Goal: Task Accomplishment & Management: Complete application form

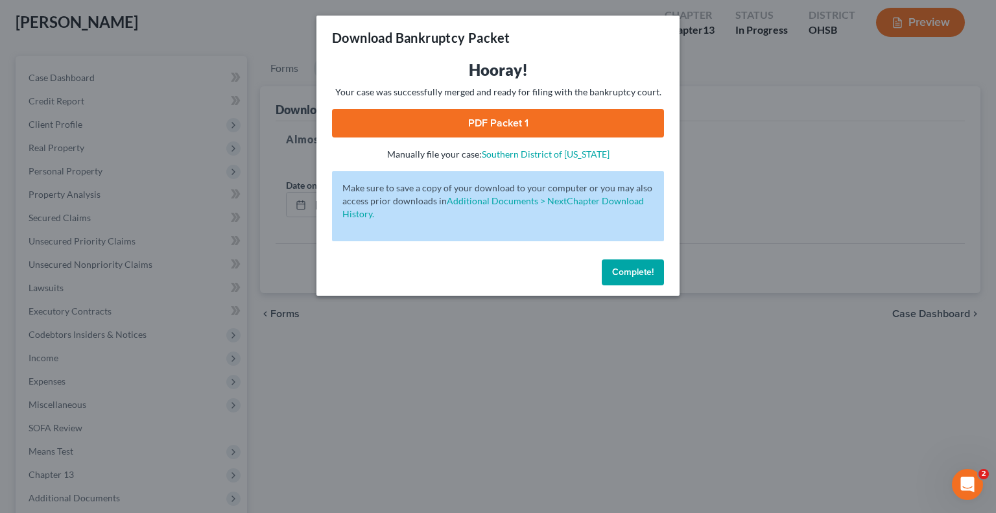
click at [615, 266] on button "Complete!" at bounding box center [633, 272] width 62 height 26
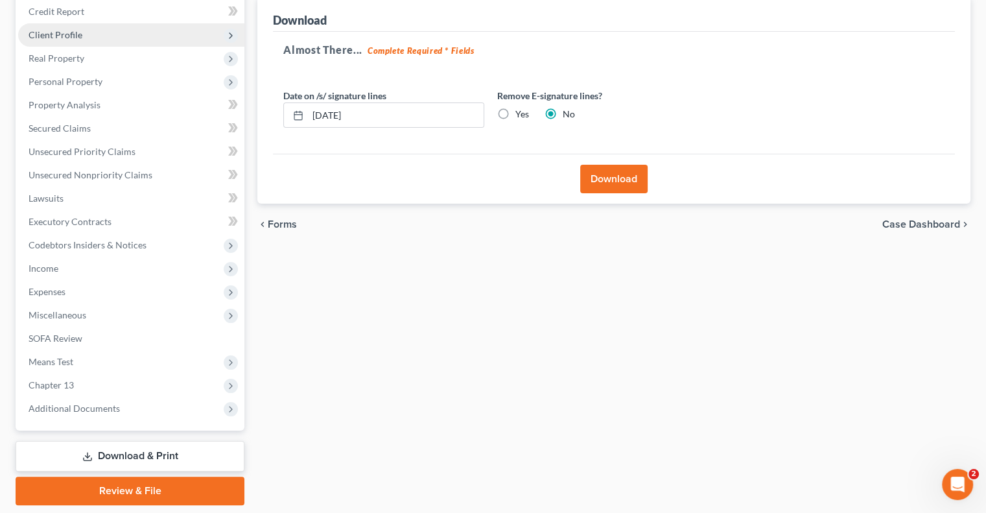
scroll to position [195, 0]
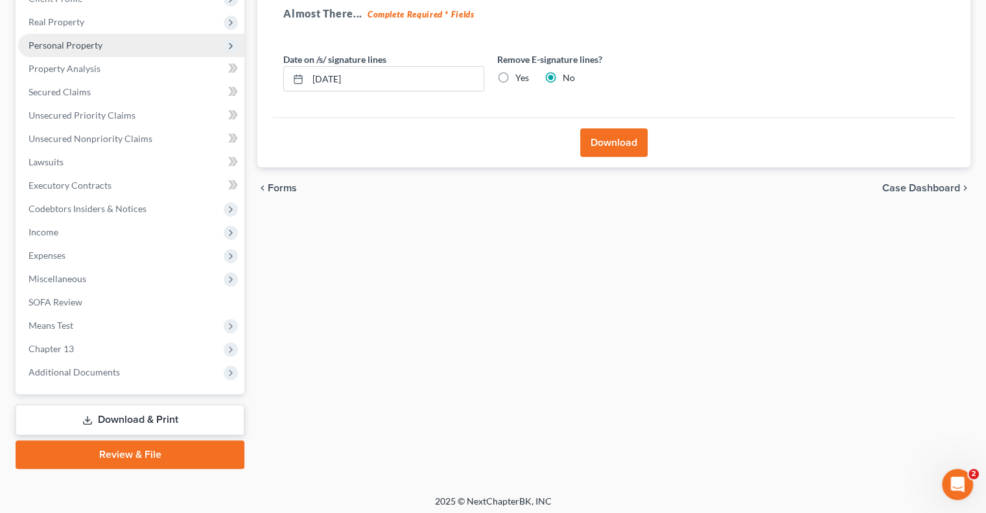
click at [71, 49] on span "Personal Property" at bounding box center [66, 45] width 74 height 11
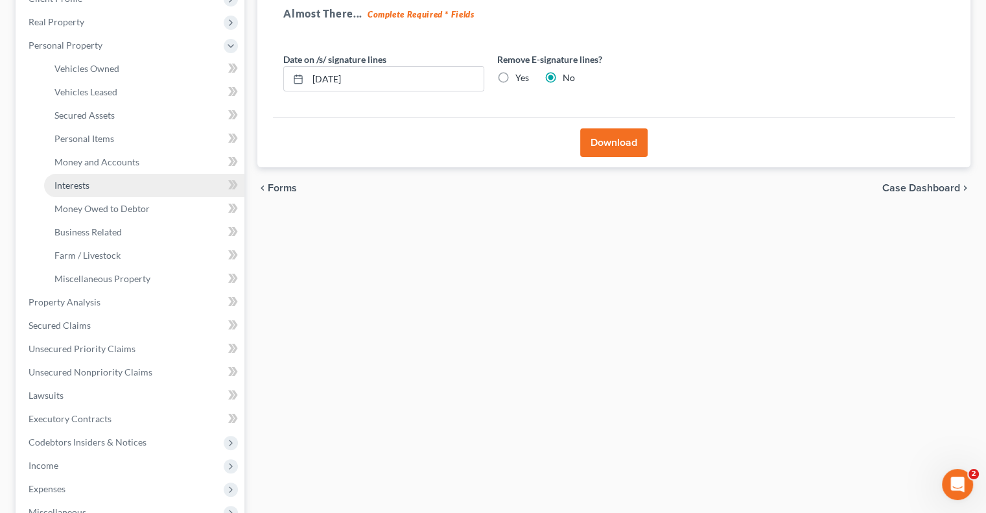
click at [91, 184] on link "Interests" at bounding box center [144, 185] width 200 height 23
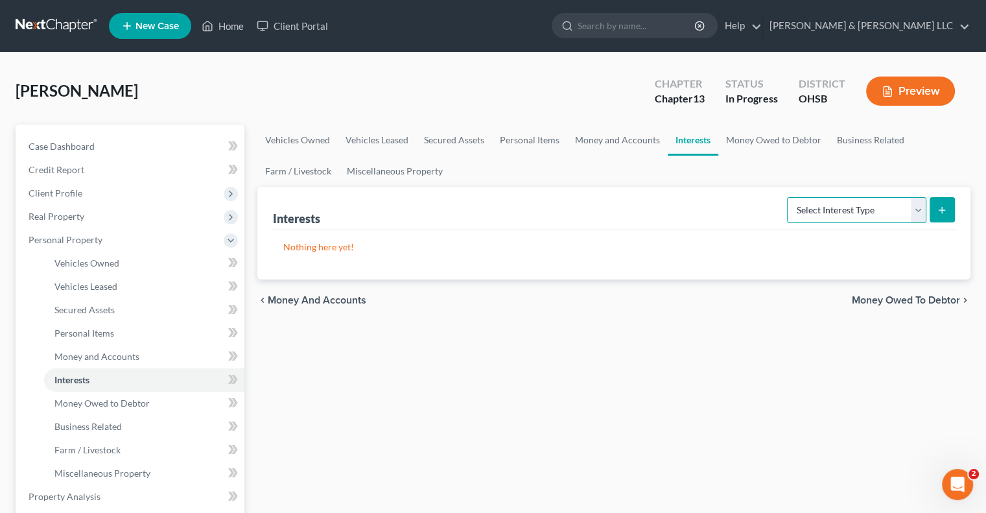
click at [920, 209] on select "Select Interest Type 401K Annuity Bond Education IRA Government Bond Government…" at bounding box center [856, 210] width 139 height 26
click at [800, 143] on link "Money Owed to Debtor" at bounding box center [774, 140] width 111 height 31
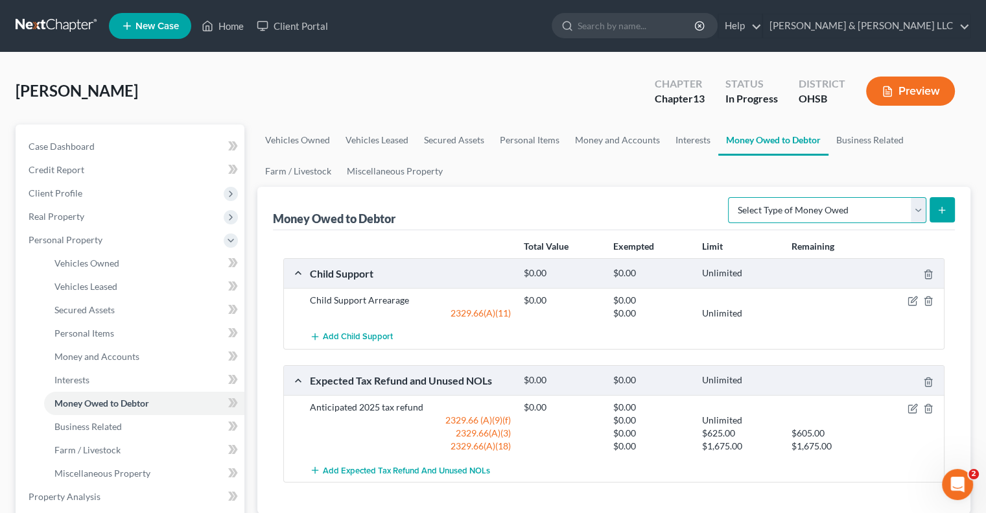
click at [916, 206] on select "Select Type of Money Owed Accounts Receivable Alimony Child Support Claims Agai…" at bounding box center [827, 210] width 198 height 26
select select "workers_compensation"
click at [731, 197] on select "Select Type of Money Owed Accounts Receivable Alimony Child Support Claims Agai…" at bounding box center [827, 210] width 198 height 26
click at [937, 211] on icon "submit" at bounding box center [942, 210] width 10 height 10
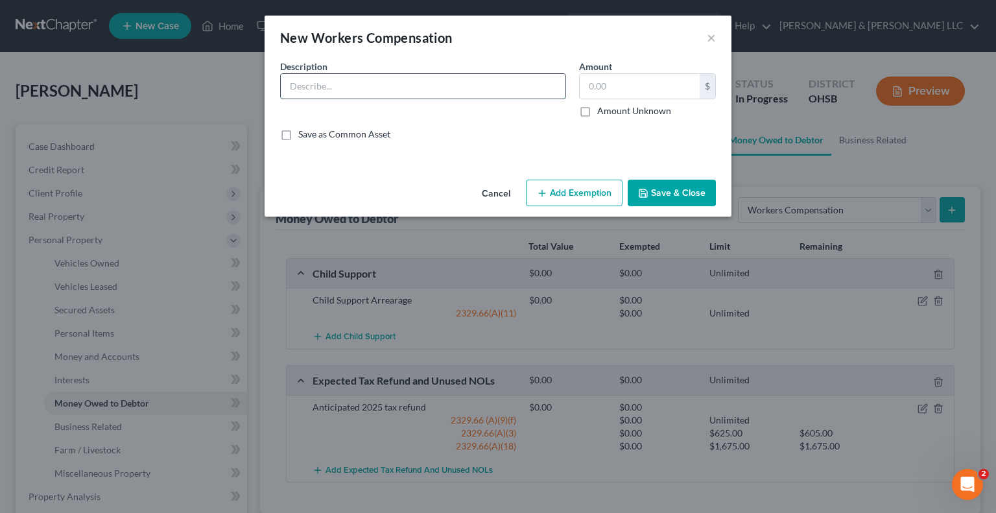
click at [418, 87] on input "text" at bounding box center [423, 86] width 285 height 25
type input "Pending Workers Compensation Claim"
click at [593, 193] on button "Add Exemption" at bounding box center [574, 193] width 97 height 27
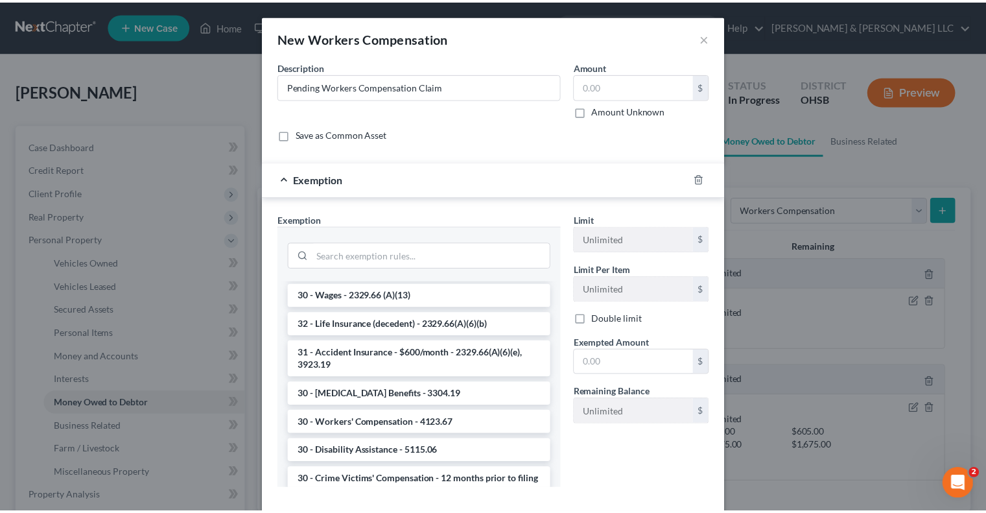
scroll to position [1297, 0]
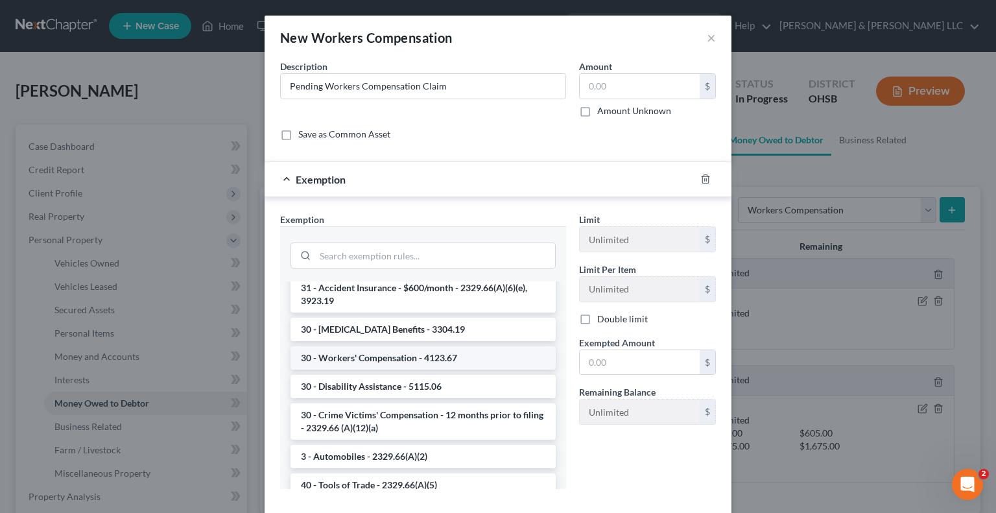
click at [373, 369] on li "30 - Workers' Compensation - 4123.67" at bounding box center [423, 357] width 265 height 23
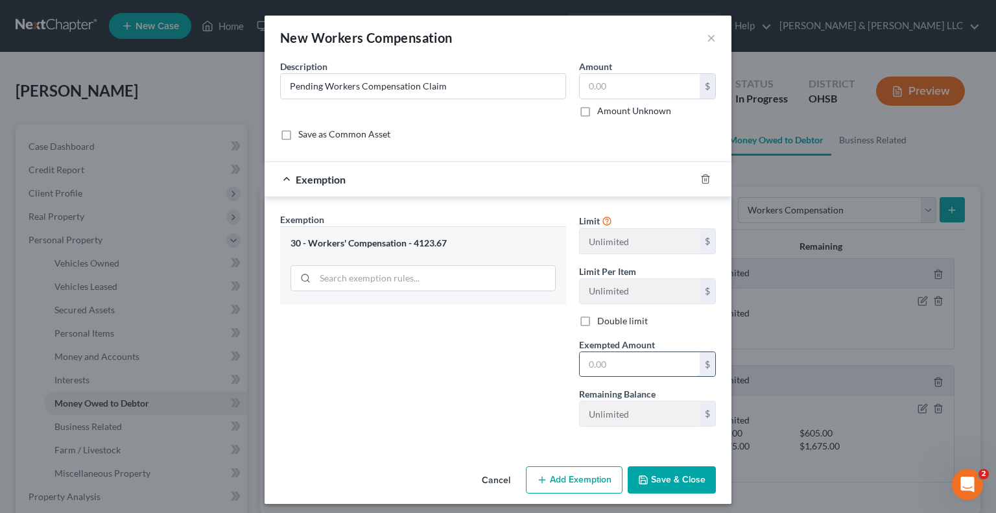
click at [608, 368] on input "text" at bounding box center [640, 364] width 120 height 25
type input "0"
click at [654, 474] on button "Save & Close" at bounding box center [672, 479] width 88 height 27
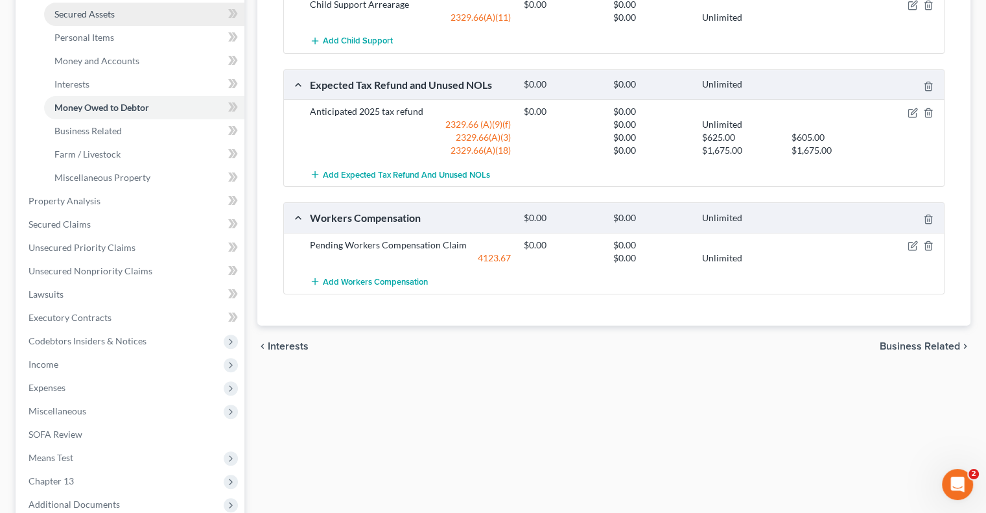
scroll to position [324, 0]
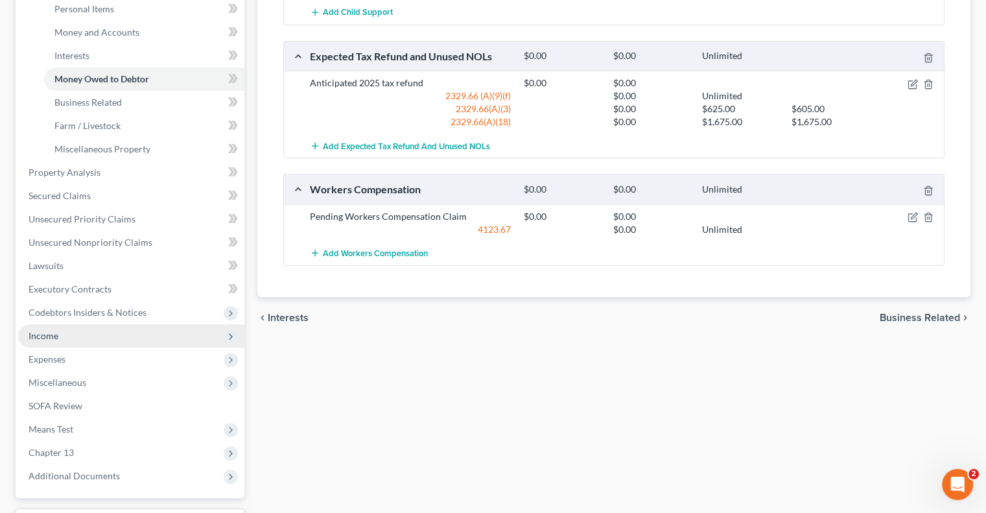
click at [56, 337] on span "Income" at bounding box center [44, 335] width 30 height 11
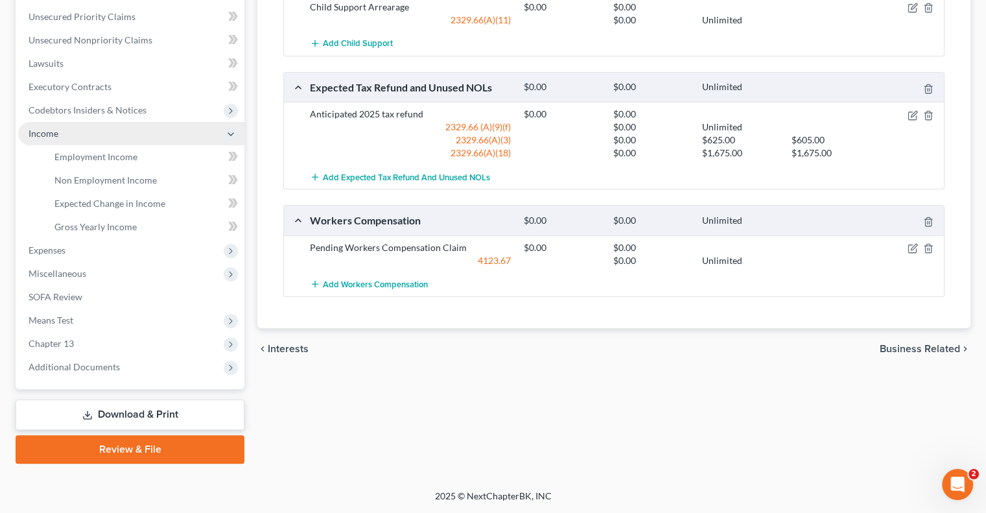
scroll to position [292, 0]
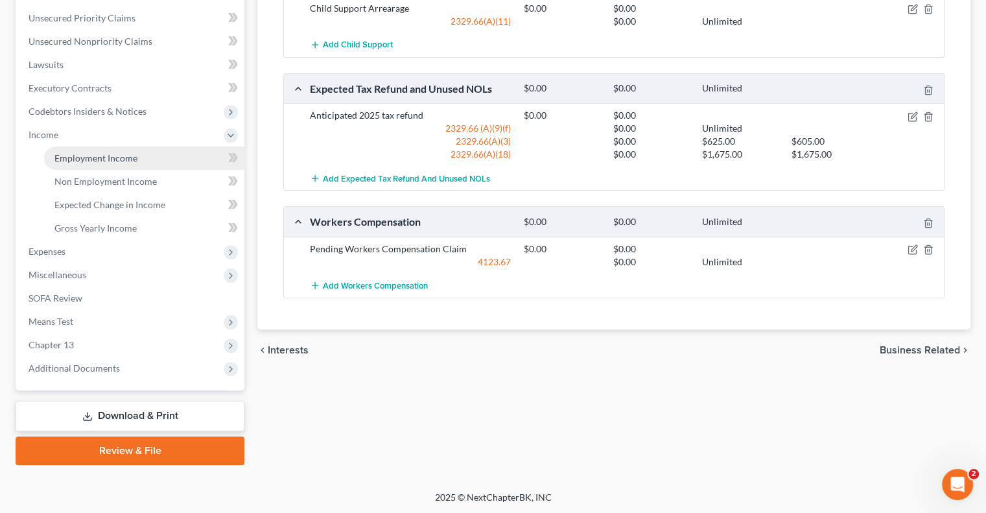
click at [107, 161] on span "Employment Income" at bounding box center [95, 157] width 83 height 11
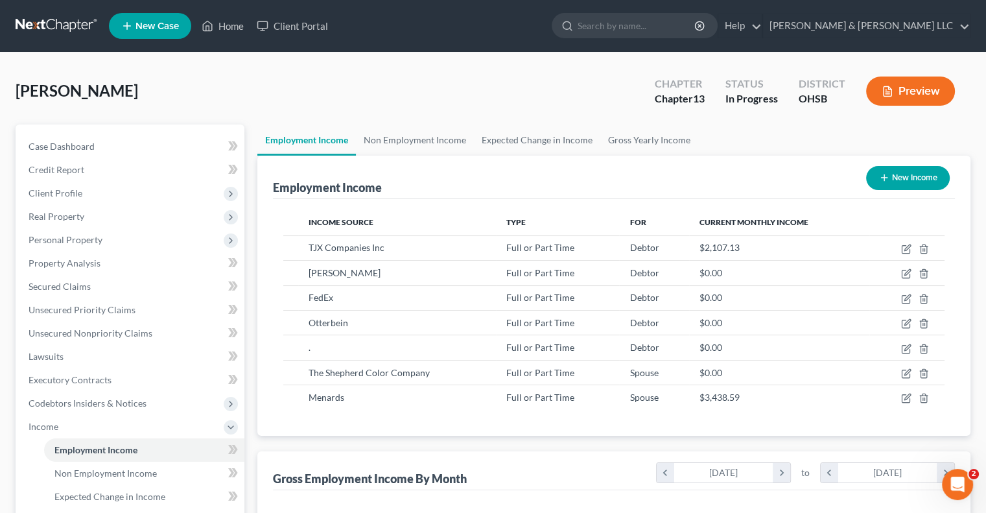
scroll to position [231, 400]
click at [434, 139] on link "Non Employment Income" at bounding box center [415, 140] width 118 height 31
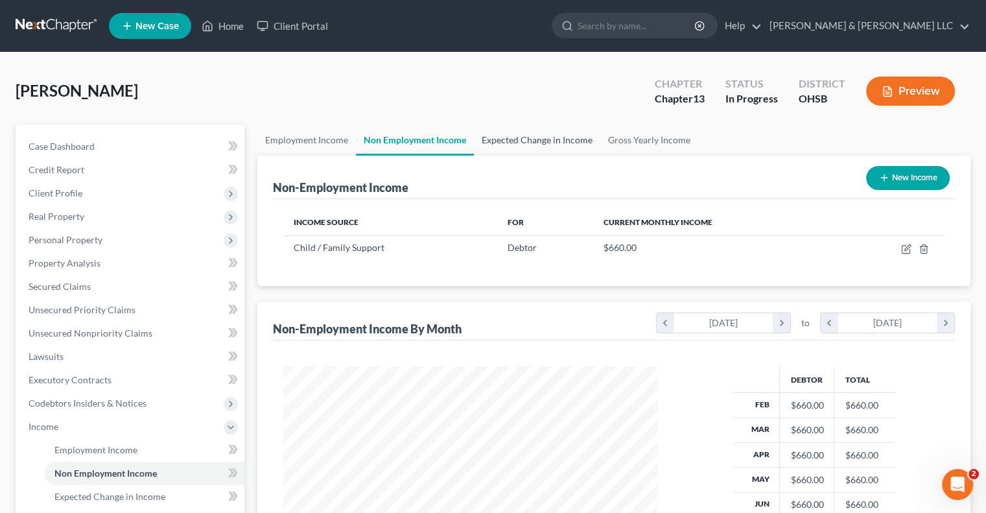
scroll to position [231, 400]
click at [494, 145] on link "Expected Change in Income" at bounding box center [537, 140] width 126 height 31
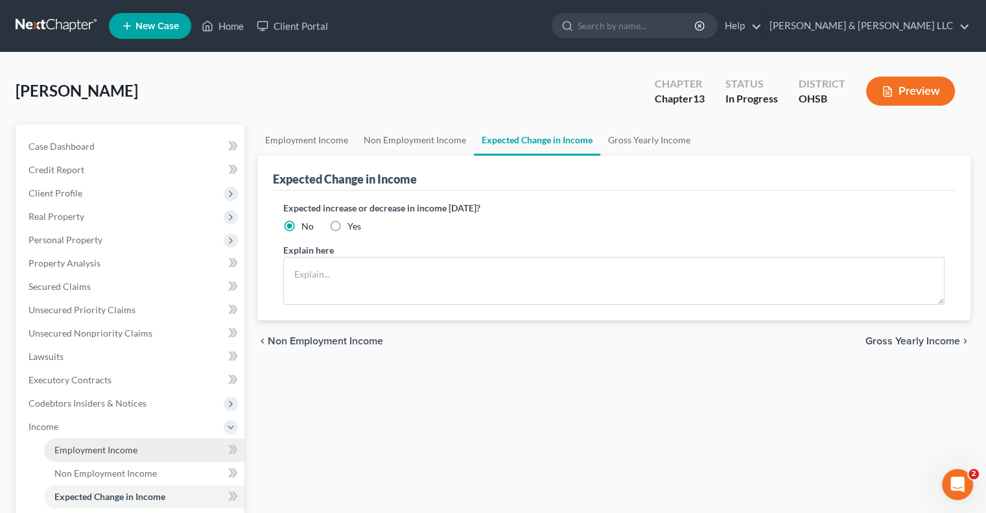
click at [104, 453] on span "Employment Income" at bounding box center [95, 449] width 83 height 11
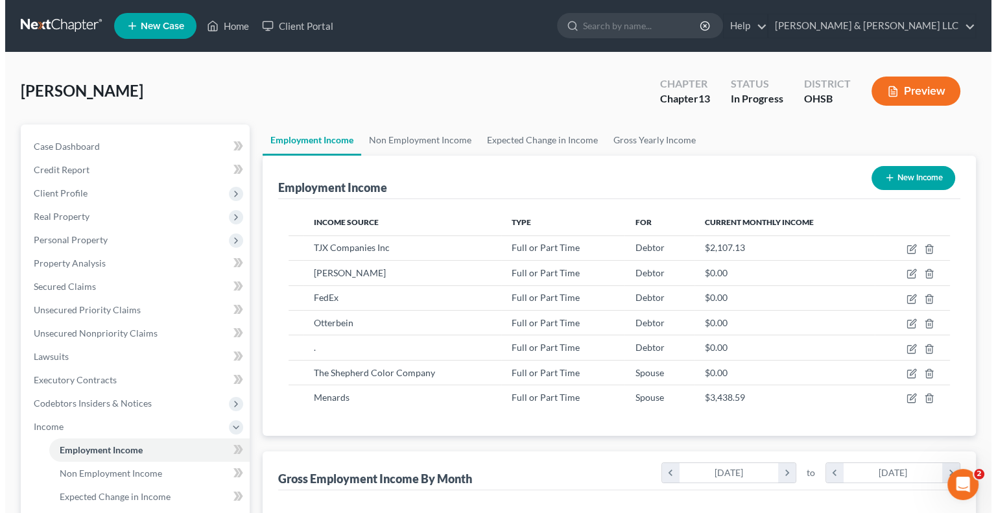
scroll to position [231, 400]
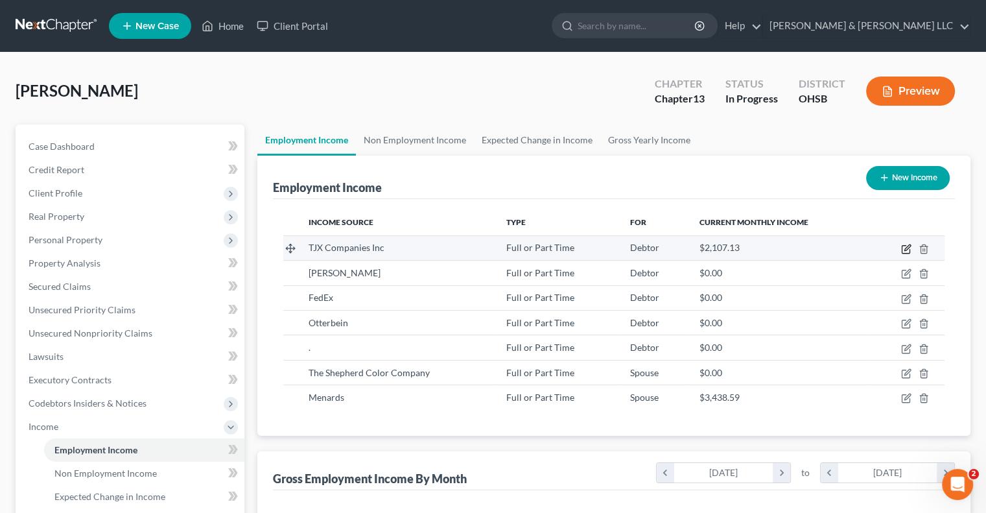
click at [909, 248] on icon "button" at bounding box center [906, 249] width 10 height 10
select select "0"
select select "22"
select select "3"
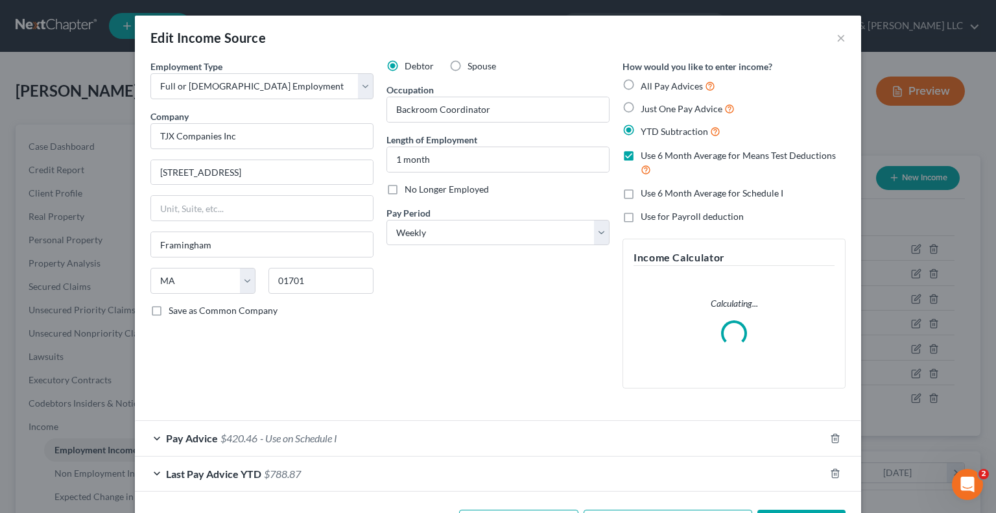
scroll to position [231, 405]
click at [405, 189] on label "No Longer Employed" at bounding box center [447, 189] width 84 height 13
click at [410, 189] on input "No Longer Employed" at bounding box center [414, 187] width 8 height 8
checkbox input "true"
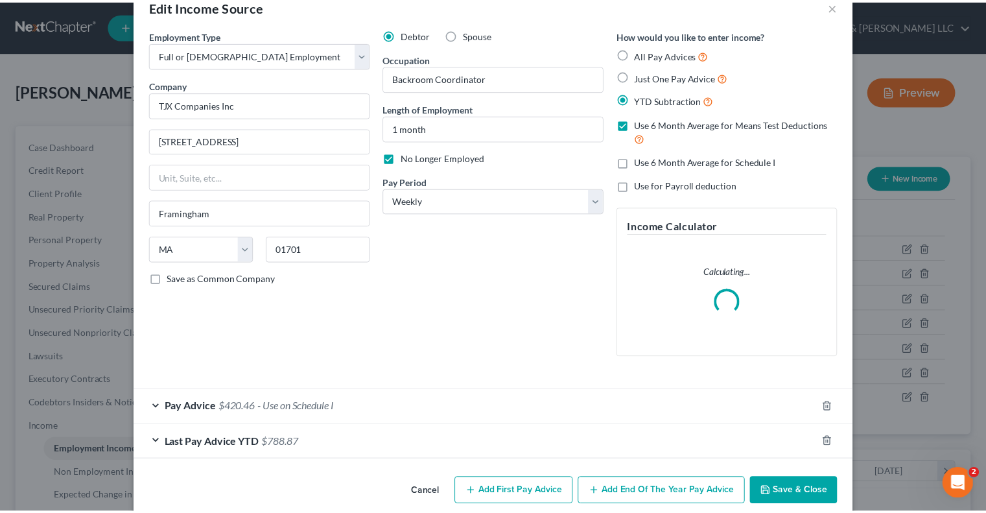
scroll to position [49, 0]
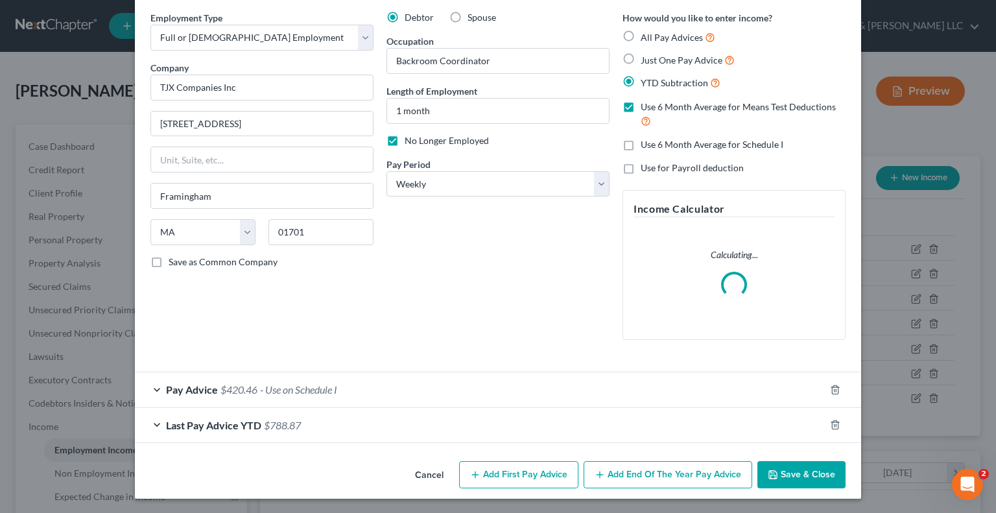
click at [783, 473] on button "Save & Close" at bounding box center [801, 474] width 88 height 27
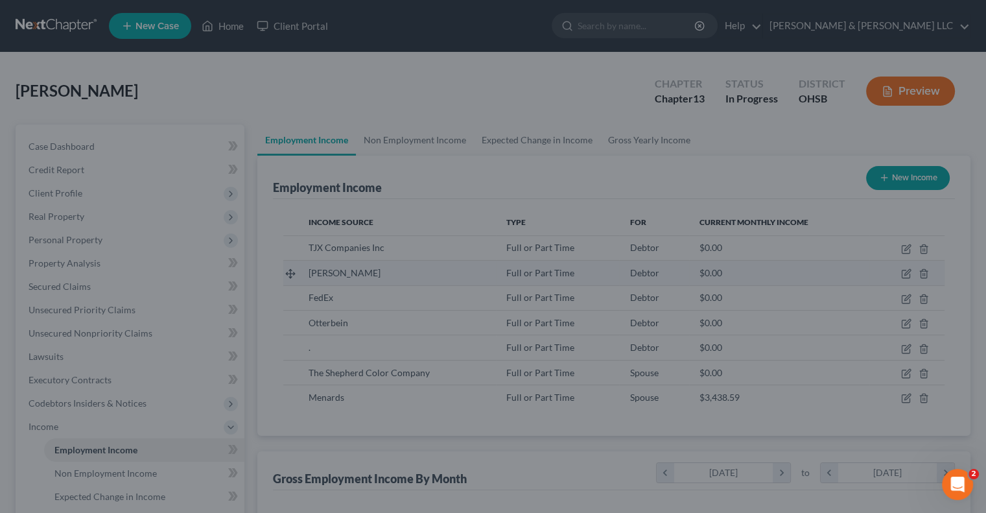
scroll to position [648269, 648100]
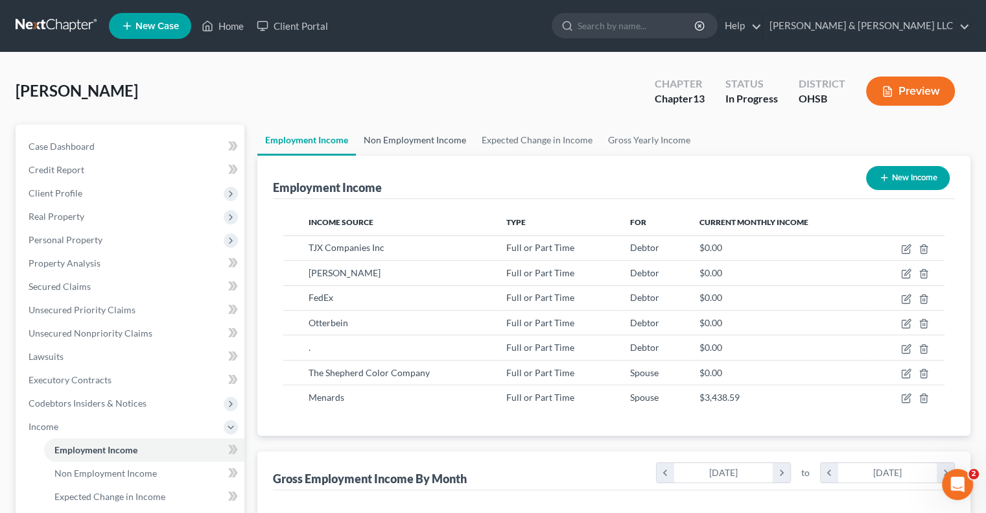
click at [438, 143] on link "Non Employment Income" at bounding box center [415, 140] width 118 height 31
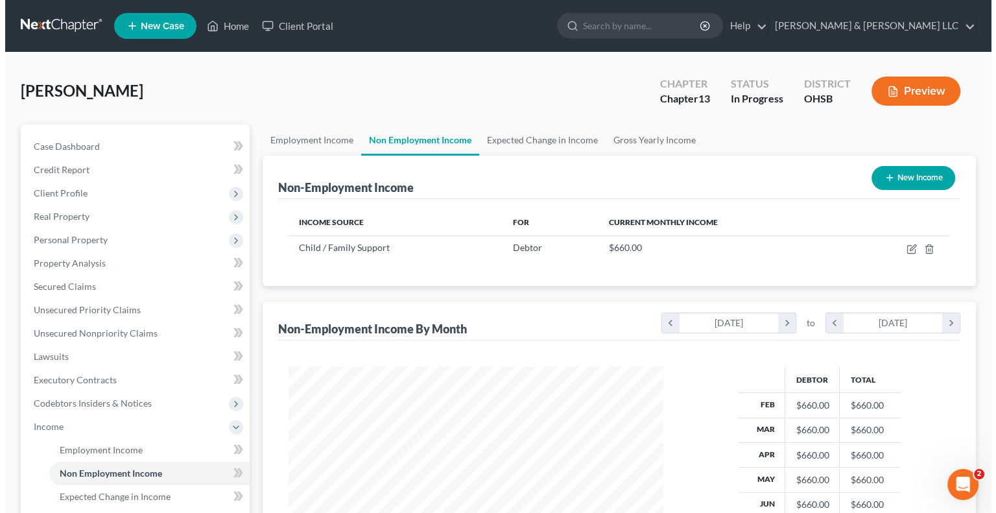
scroll to position [231, 400]
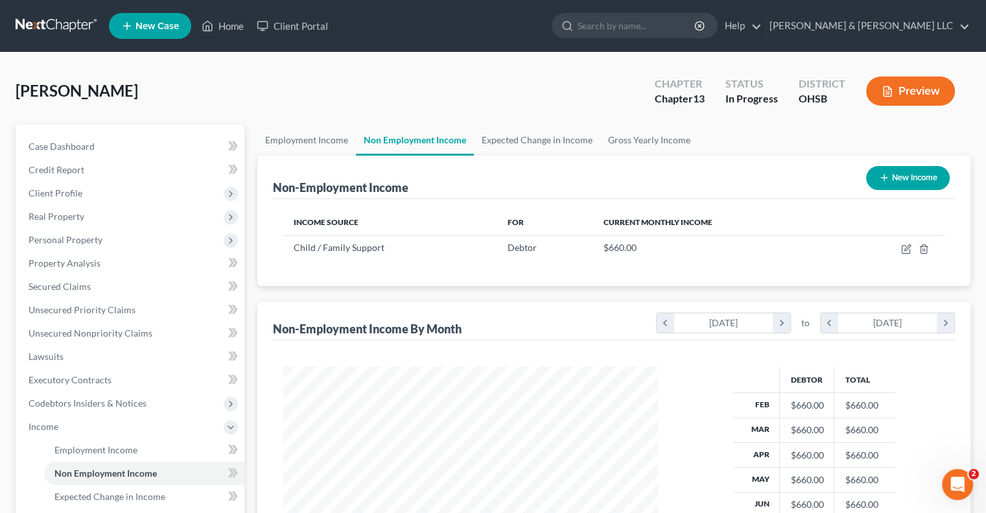
click at [909, 182] on button "New Income" at bounding box center [908, 178] width 84 height 24
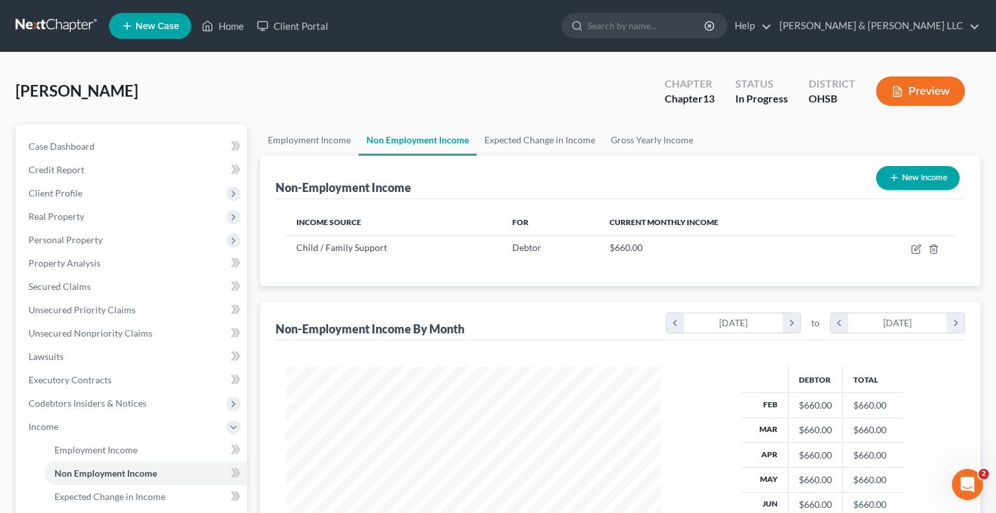
select select "0"
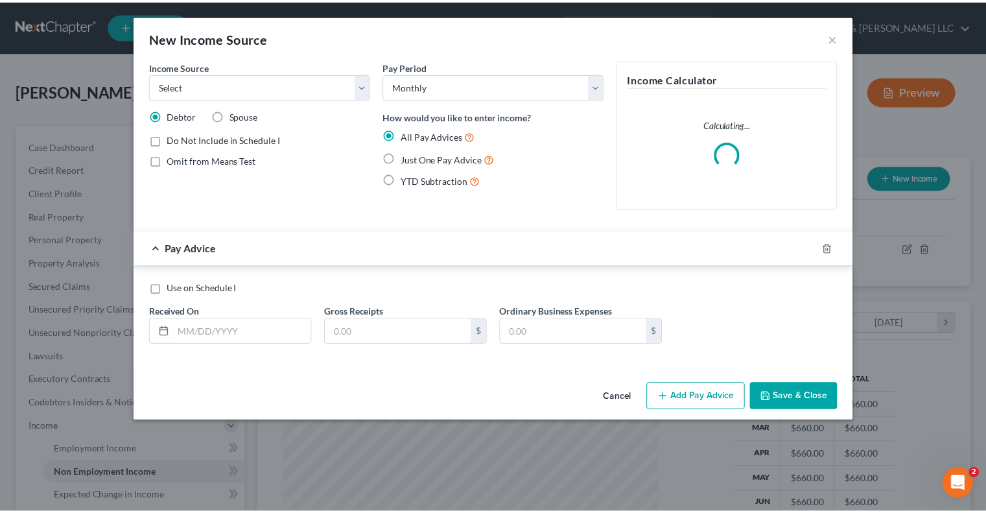
scroll to position [231, 405]
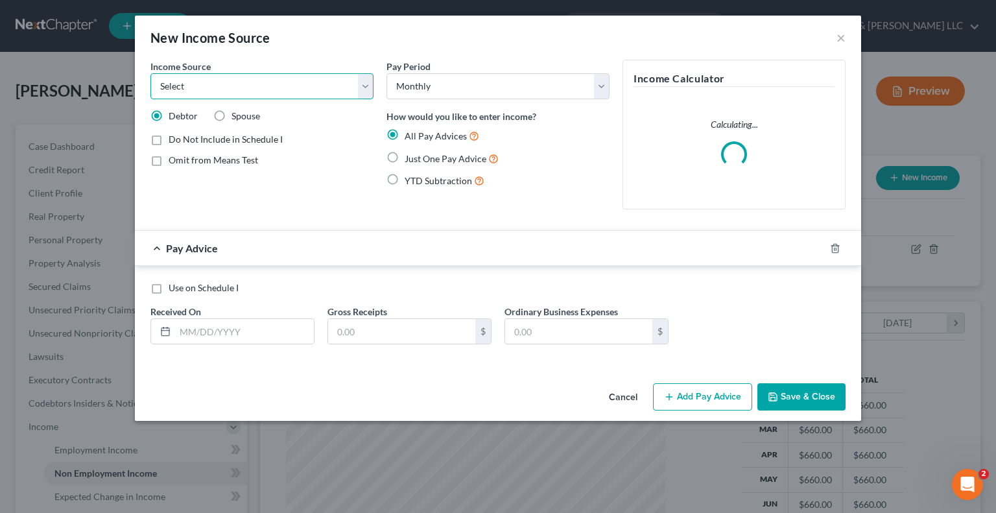
click at [272, 83] on select "Select Unemployment Disability (from employer) Pension Retirement Social Securi…" at bounding box center [261, 86] width 223 height 26
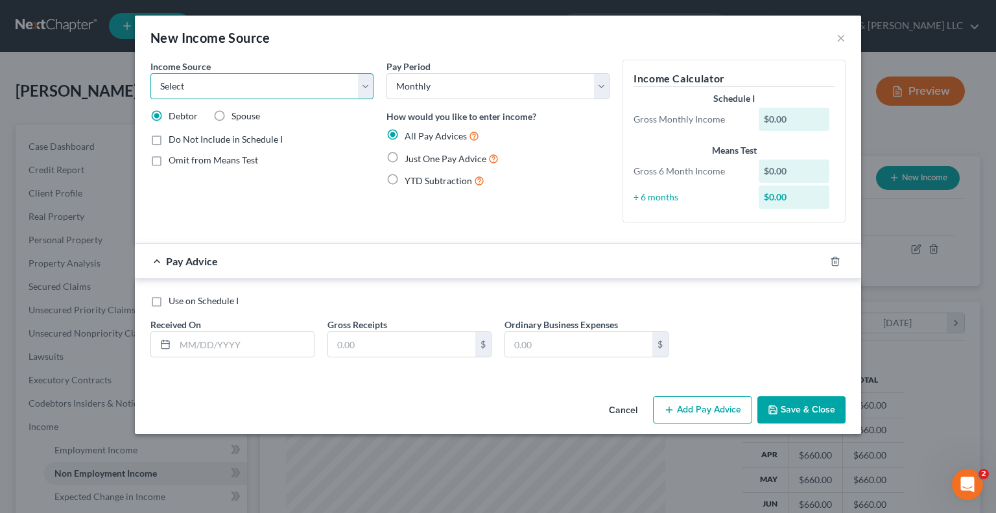
select select "13"
click at [150, 73] on select "Select Unemployment Disability (from employer) Pension Retirement Social Securi…" at bounding box center [261, 86] width 223 height 26
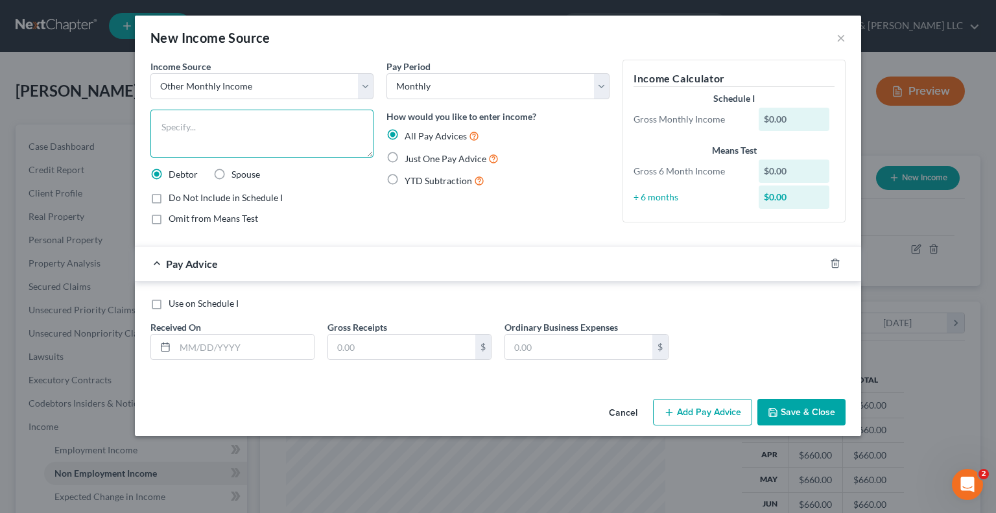
click at [247, 124] on textarea at bounding box center [261, 134] width 223 height 48
type textarea "Pending Workers Compensation or New Job"
click at [405, 153] on label "Just One Pay Advice" at bounding box center [452, 158] width 94 height 15
click at [410, 153] on input "Just One Pay Advice" at bounding box center [414, 155] width 8 height 8
radio input "true"
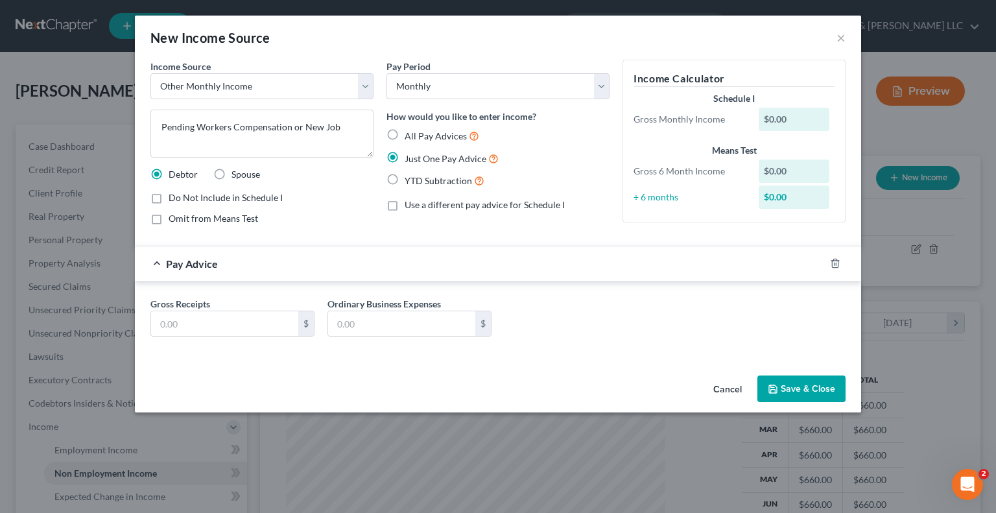
click at [169, 220] on label "Omit from Means Test" at bounding box center [213, 218] width 89 height 13
click at [174, 220] on input "Omit from Means Test" at bounding box center [178, 216] width 8 height 8
checkbox input "true"
click at [187, 322] on input "text" at bounding box center [224, 323] width 147 height 25
type input "1,500"
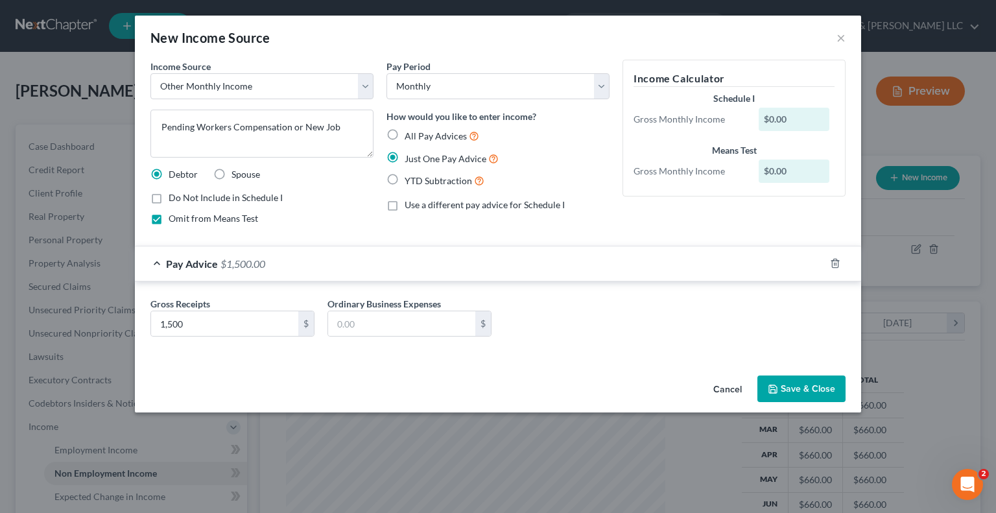
click at [789, 387] on button "Save & Close" at bounding box center [801, 388] width 88 height 27
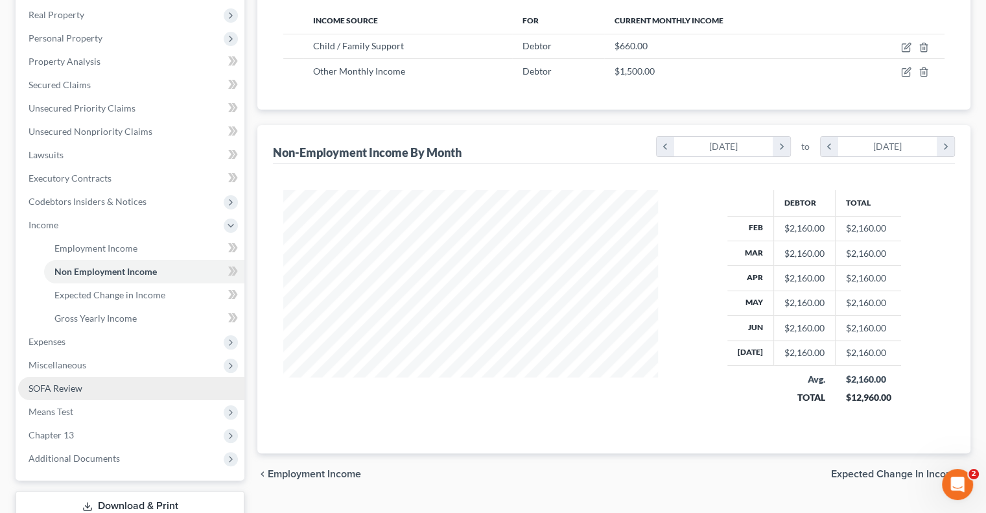
scroll to position [259, 0]
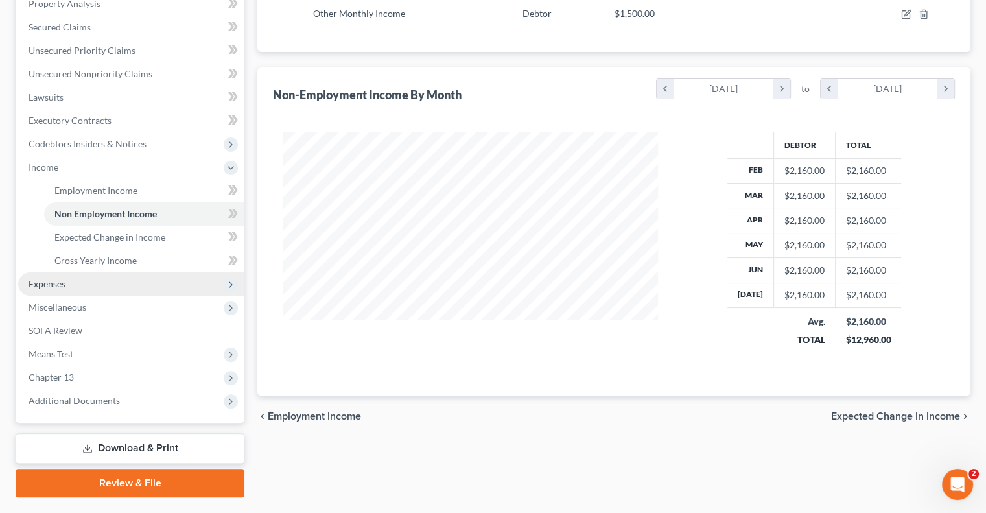
click at [53, 290] on span "Expenses" at bounding box center [131, 283] width 226 height 23
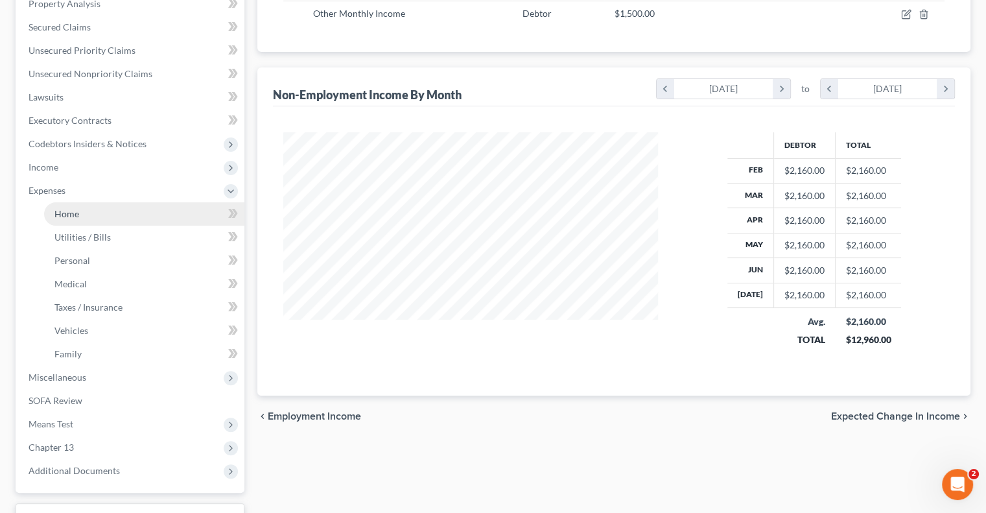
click at [65, 217] on span "Home" at bounding box center [66, 213] width 25 height 11
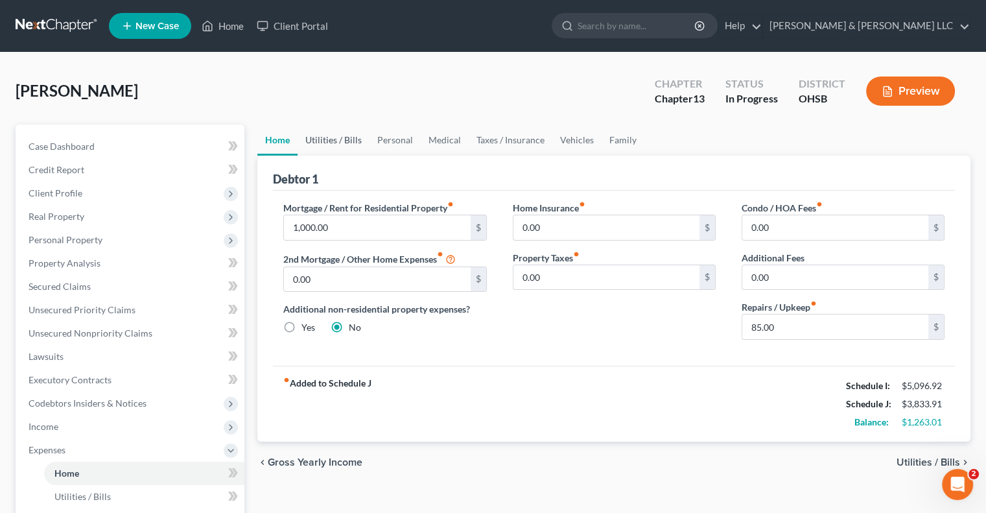
click at [327, 145] on link "Utilities / Bills" at bounding box center [334, 140] width 72 height 31
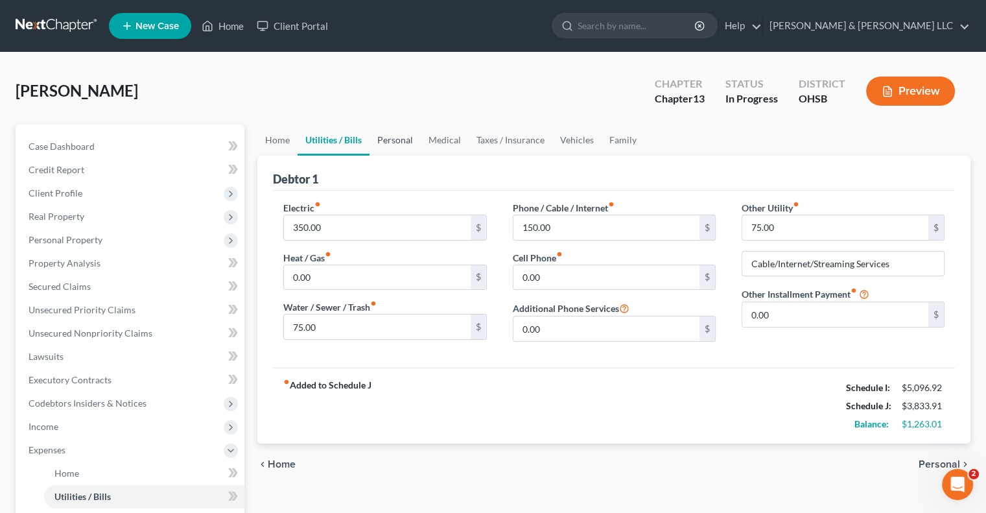
click at [398, 147] on link "Personal" at bounding box center [395, 140] width 51 height 31
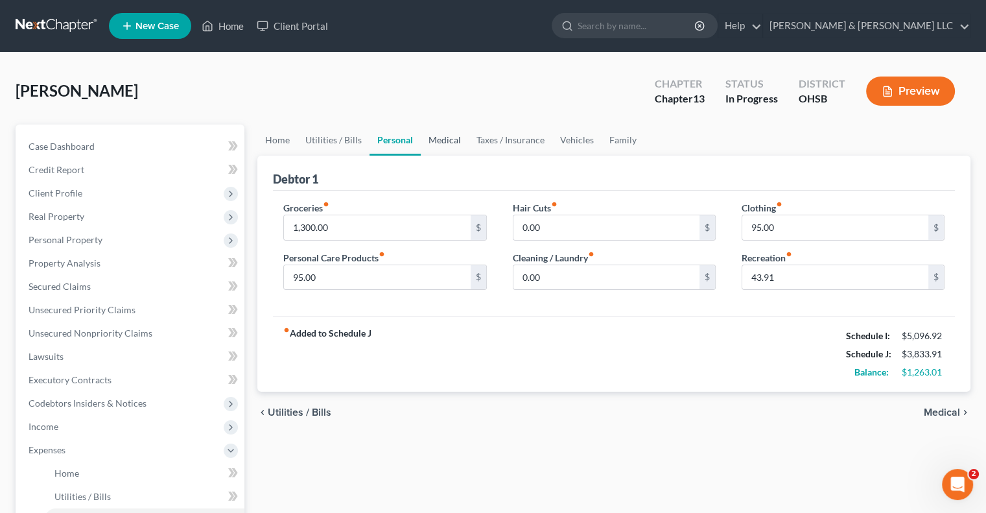
click at [442, 143] on link "Medical" at bounding box center [445, 140] width 48 height 31
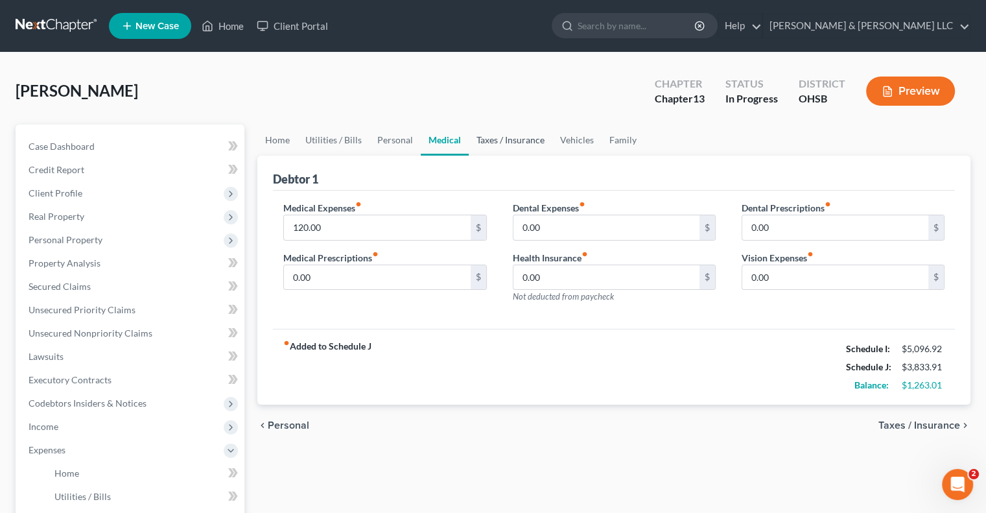
click at [506, 143] on link "Taxes / Insurance" at bounding box center [511, 140] width 84 height 31
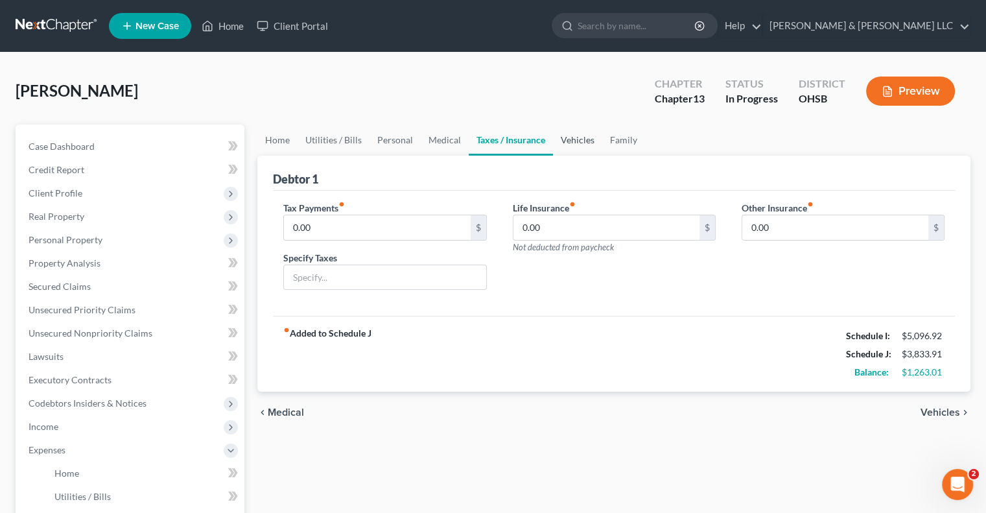
click at [576, 140] on link "Vehicles" at bounding box center [577, 140] width 49 height 31
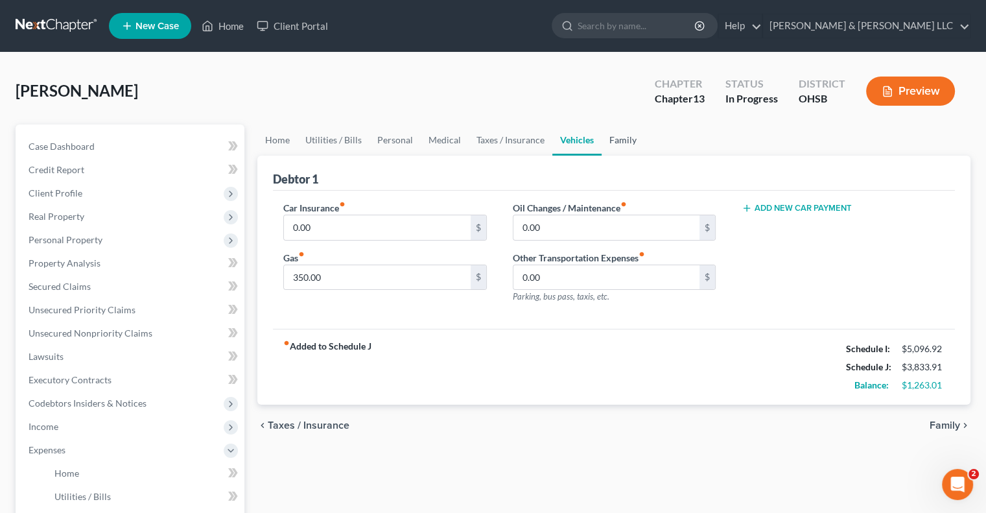
click at [625, 140] on link "Family" at bounding box center [623, 140] width 43 height 31
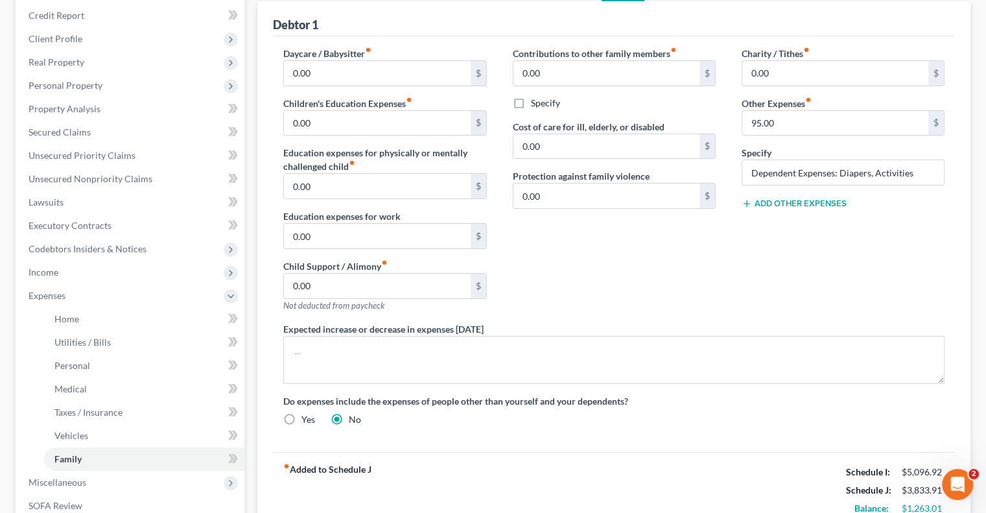
scroll to position [195, 0]
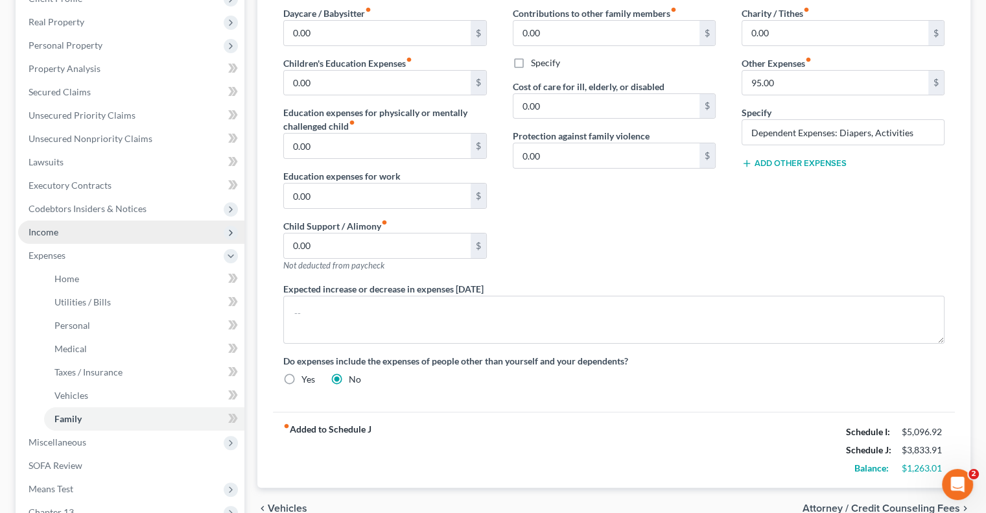
click at [93, 240] on span "Income" at bounding box center [131, 231] width 226 height 23
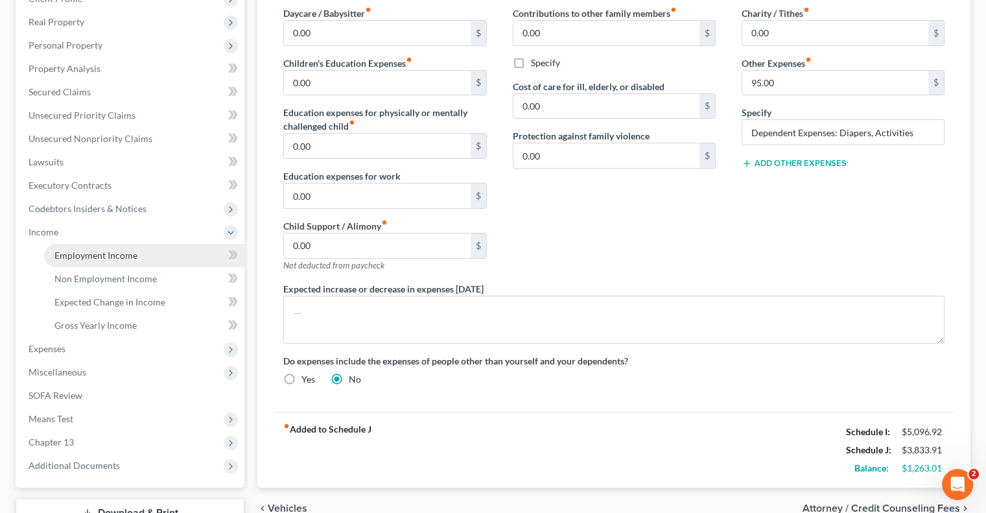
click at [117, 252] on span "Employment Income" at bounding box center [95, 255] width 83 height 11
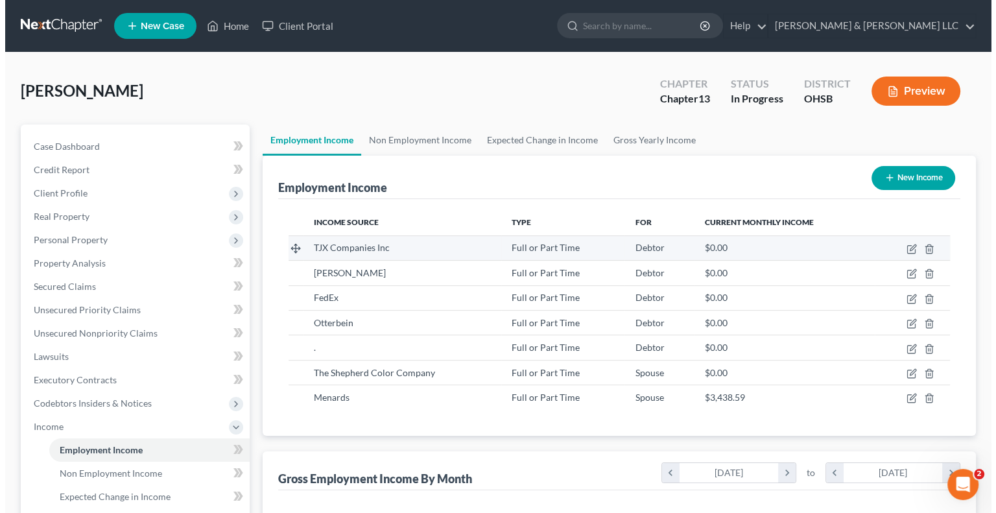
scroll to position [231, 400]
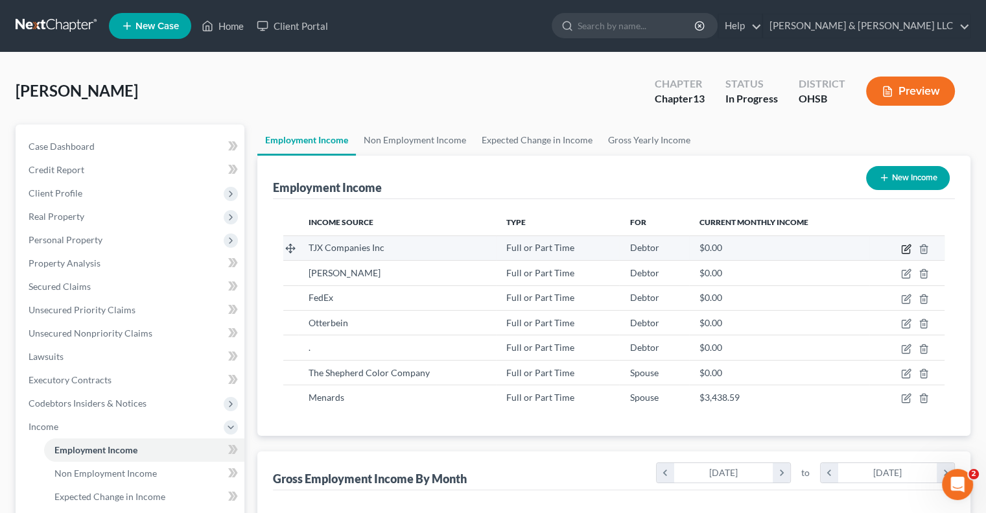
click at [909, 246] on icon "button" at bounding box center [908, 247] width 6 height 6
select select "0"
select select "22"
select select "3"
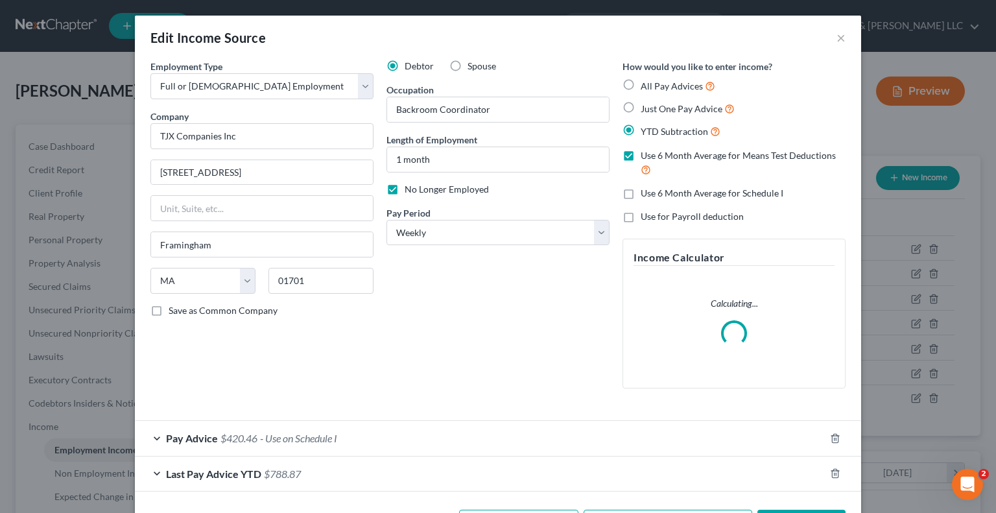
scroll to position [231, 405]
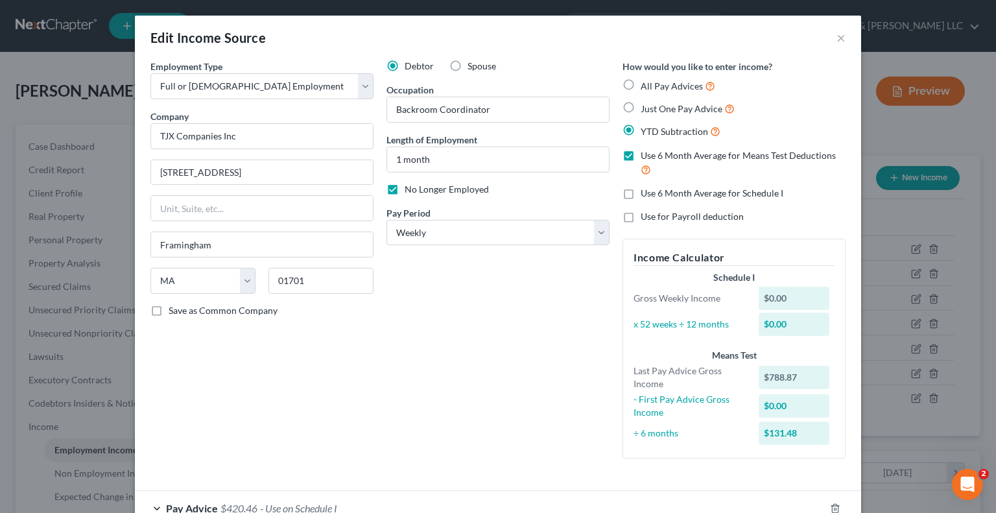
click at [150, 436] on div "Employment Type * Select Full or Part Time Employment Self Employment Company *…" at bounding box center [262, 264] width 236 height 409
click at [150, 508] on div "Pay Advice $420.46 - Use on Schedule I" at bounding box center [480, 508] width 690 height 34
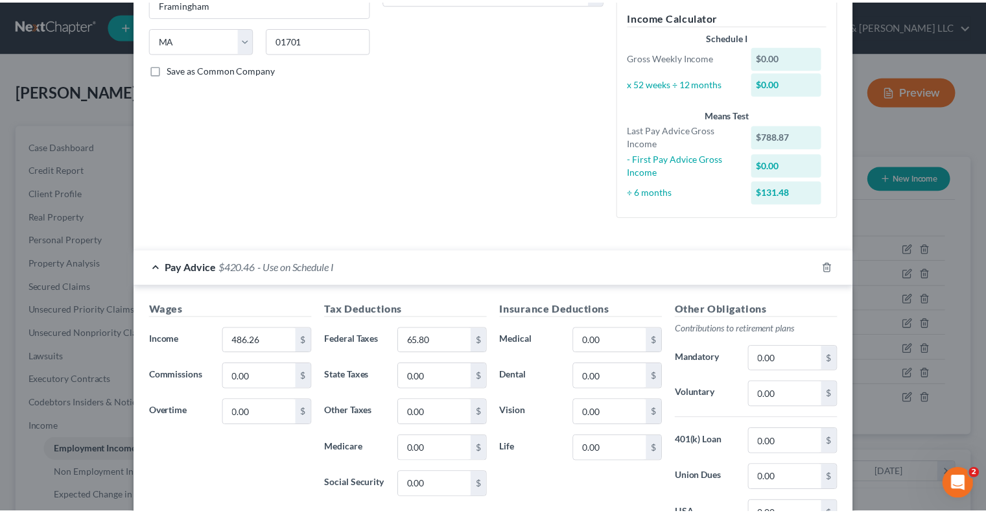
scroll to position [434, 0]
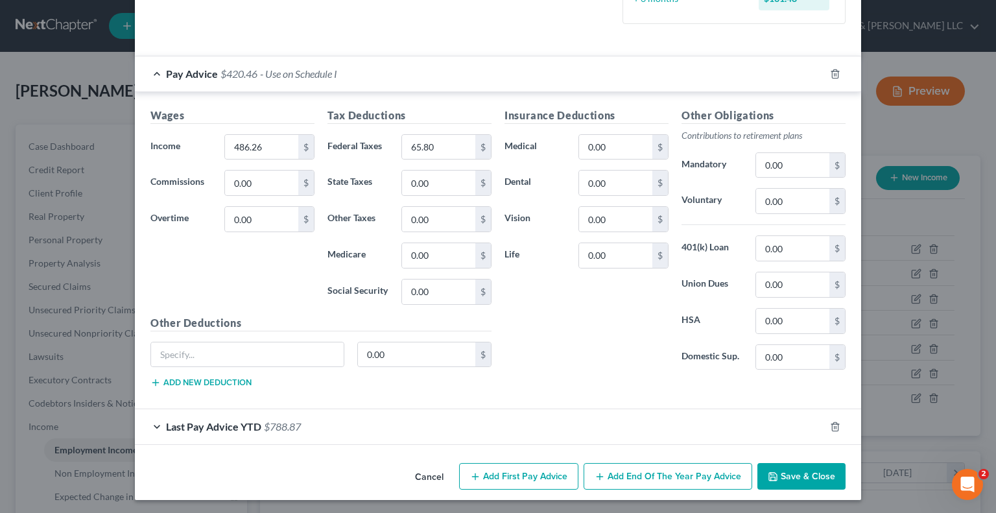
click at [798, 475] on button "Save & Close" at bounding box center [801, 476] width 88 height 27
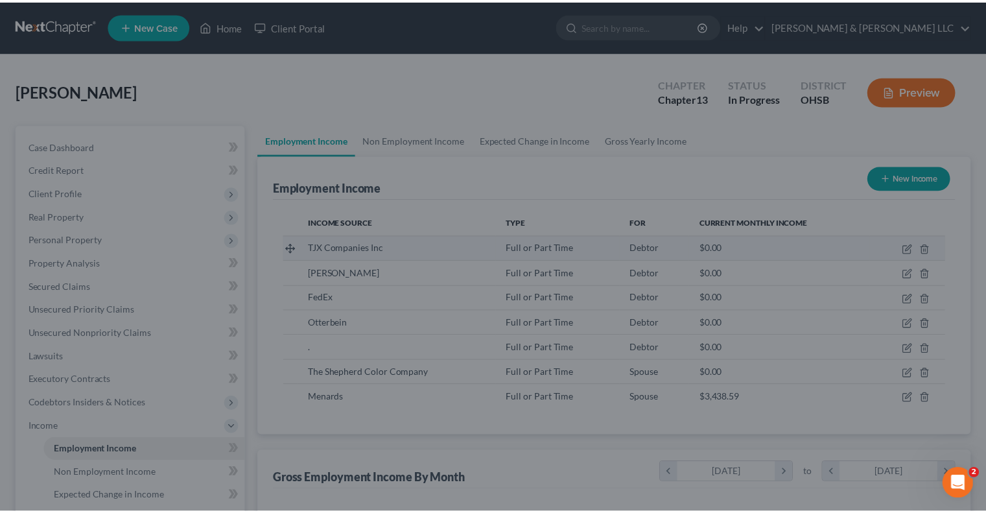
scroll to position [648269, 648100]
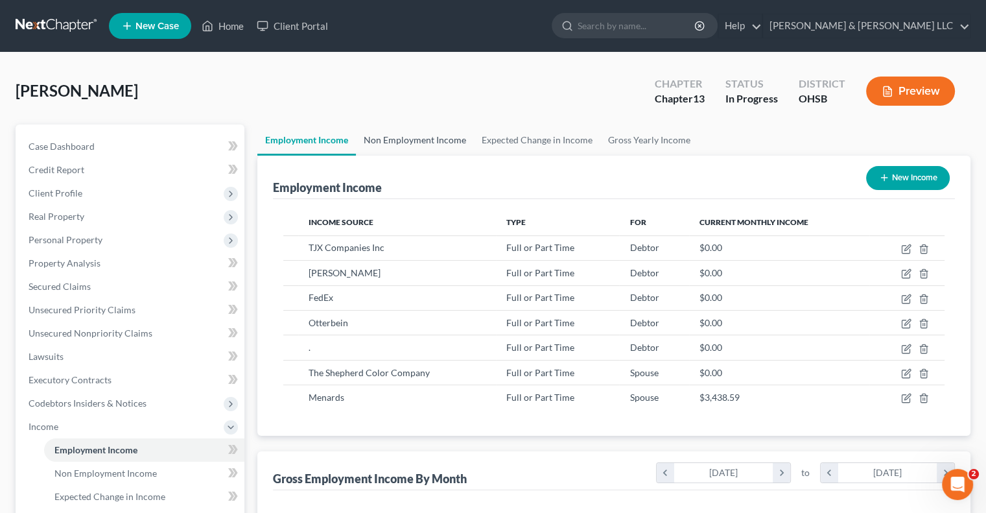
click at [414, 145] on link "Non Employment Income" at bounding box center [415, 140] width 118 height 31
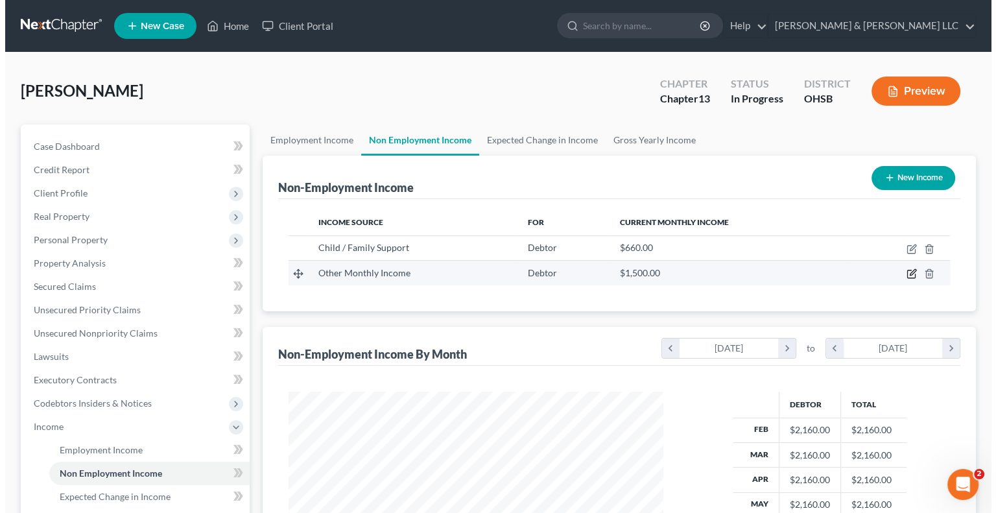
scroll to position [231, 400]
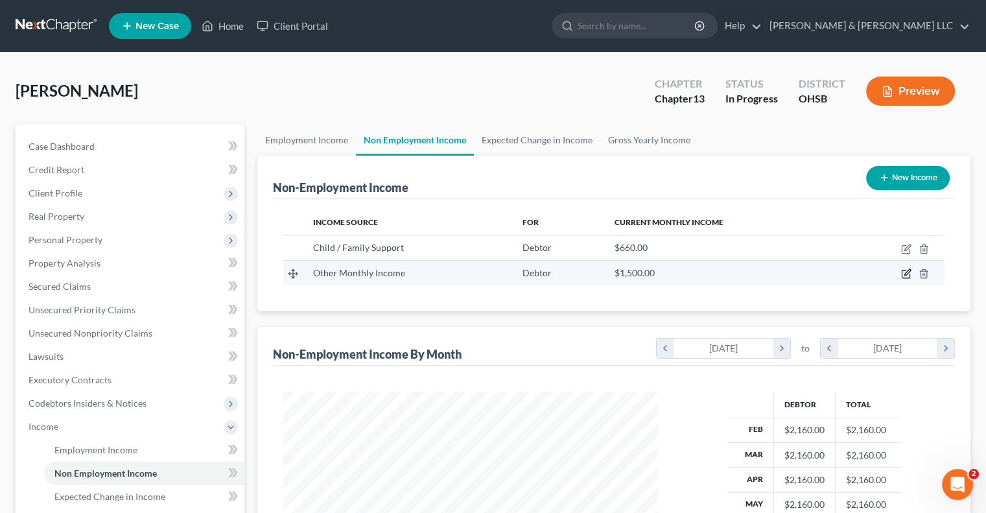
click at [906, 276] on icon "button" at bounding box center [906, 273] width 10 height 10
select select "13"
select select "0"
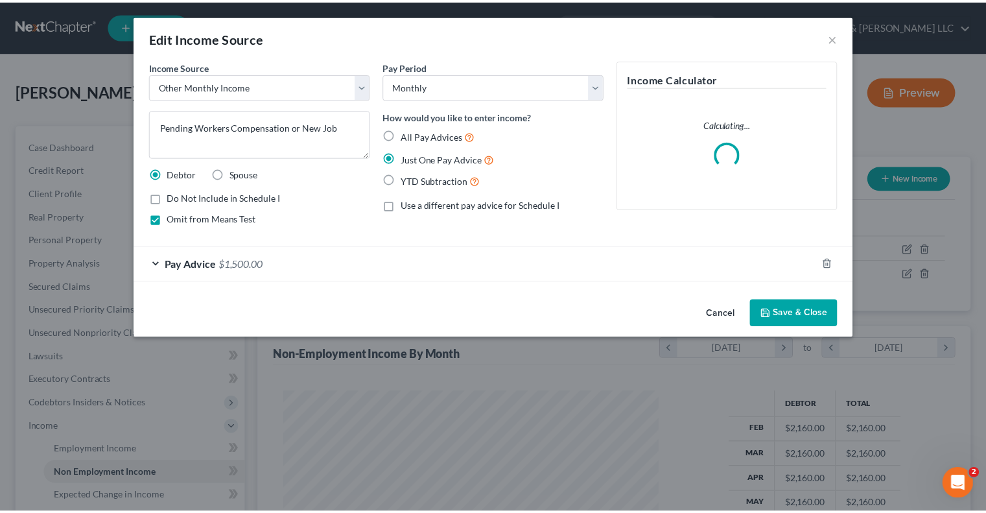
scroll to position [231, 405]
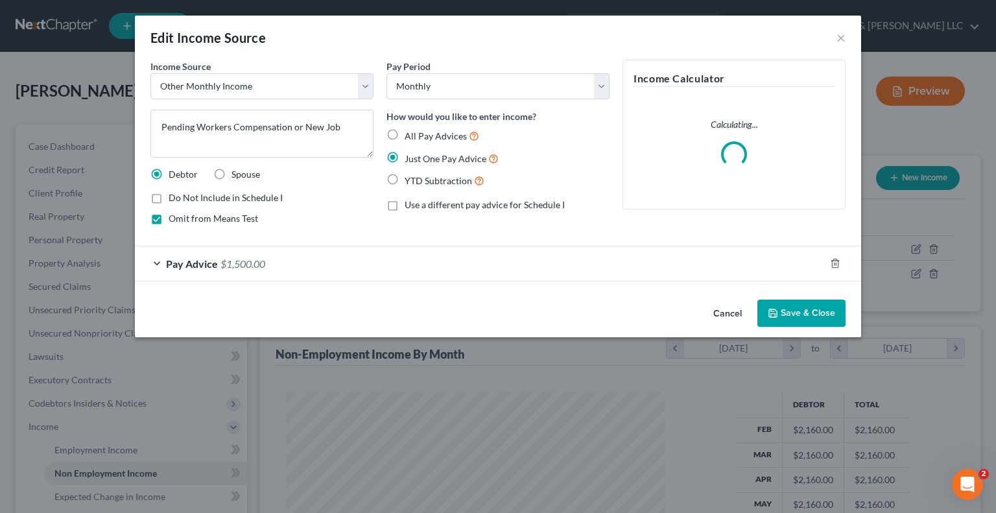
click at [156, 265] on div "Pay Advice $1,500.00" at bounding box center [480, 263] width 690 height 34
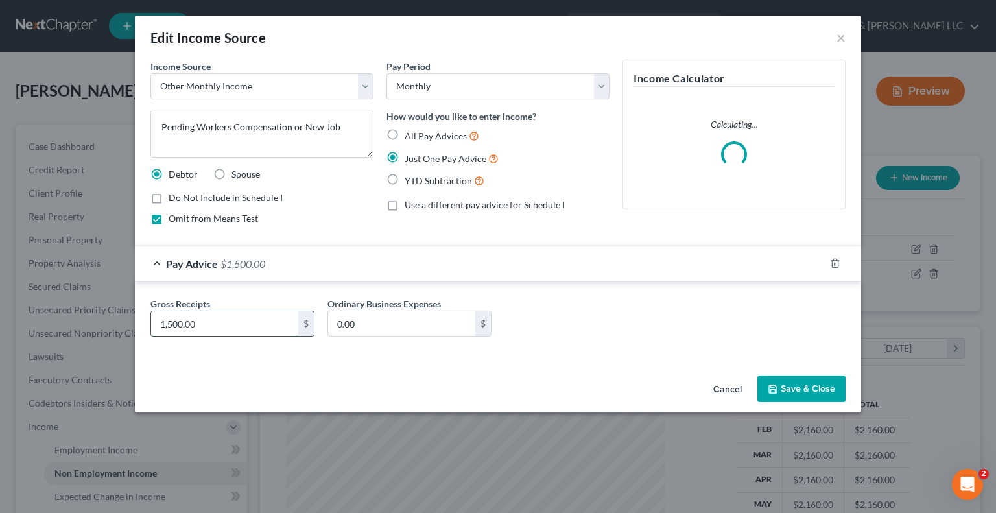
click at [228, 317] on input "1,500.00" at bounding box center [224, 323] width 147 height 25
type input "1,275"
click at [792, 380] on button "Save & Close" at bounding box center [801, 388] width 88 height 27
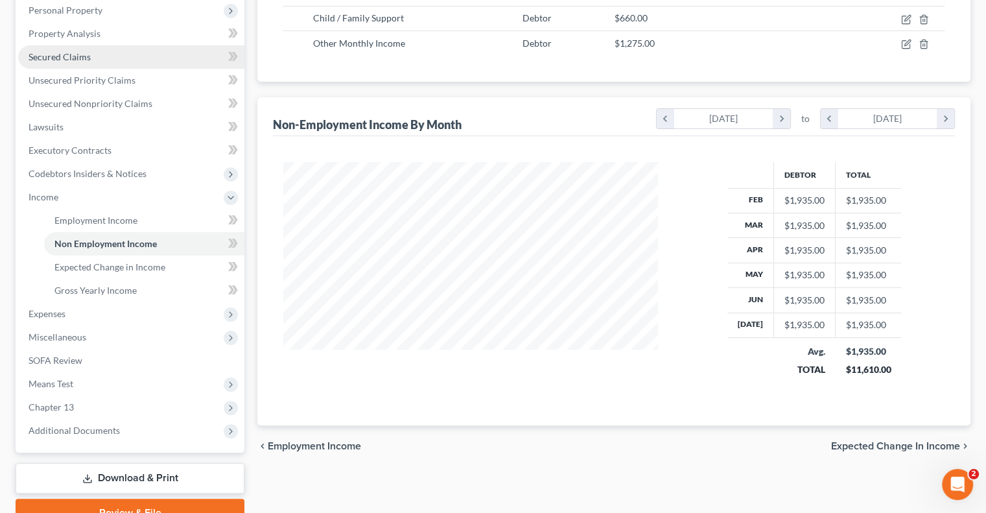
scroll to position [259, 0]
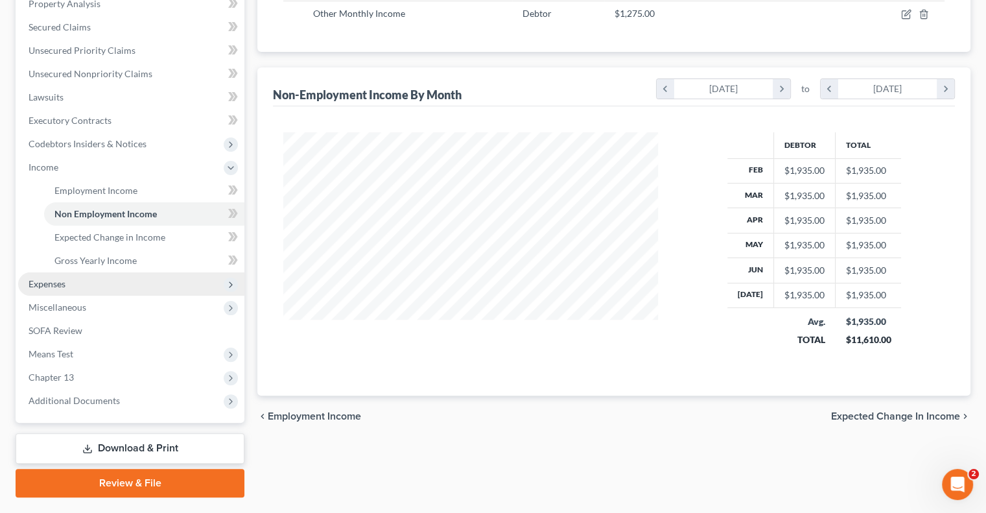
click at [51, 287] on span "Expenses" at bounding box center [47, 283] width 37 height 11
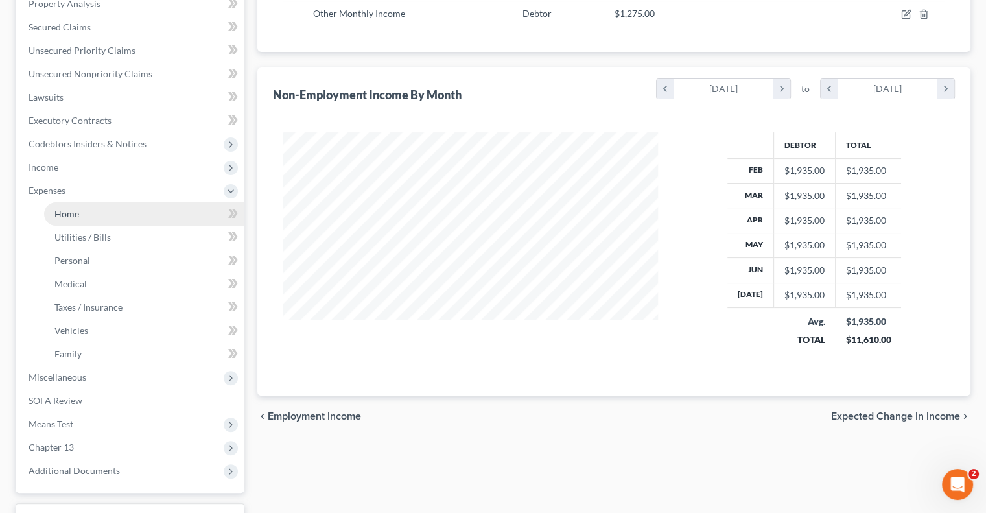
click at [65, 215] on span "Home" at bounding box center [66, 213] width 25 height 11
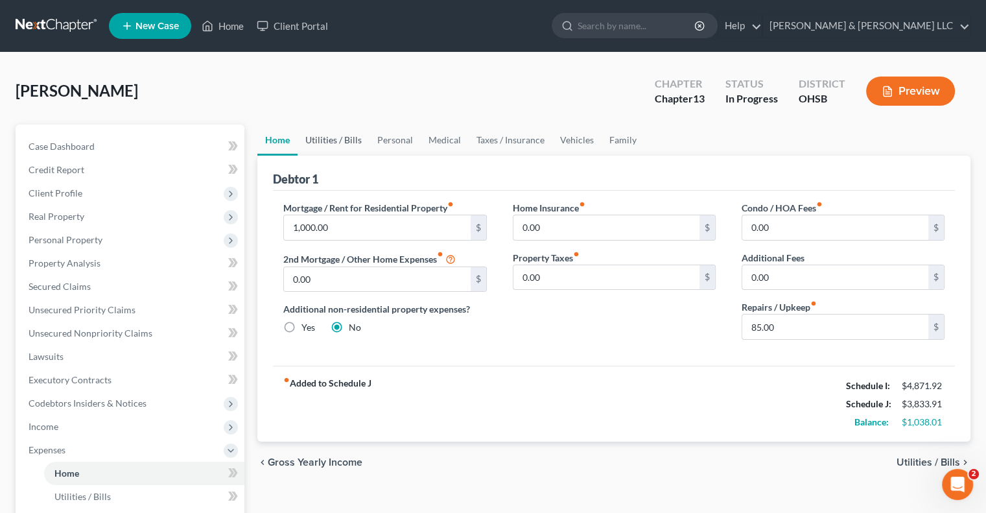
click at [327, 134] on link "Utilities / Bills" at bounding box center [334, 140] width 72 height 31
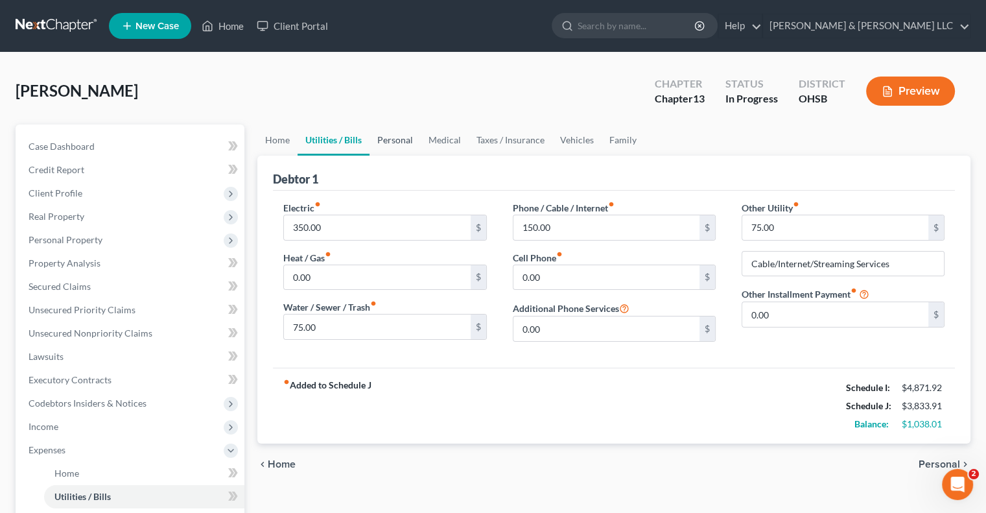
click at [394, 139] on link "Personal" at bounding box center [395, 140] width 51 height 31
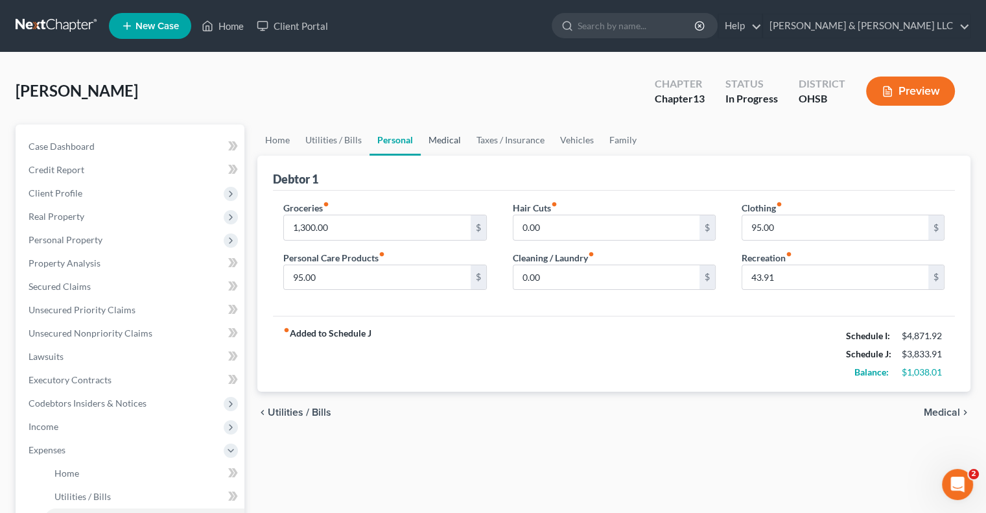
click at [444, 138] on link "Medical" at bounding box center [445, 140] width 48 height 31
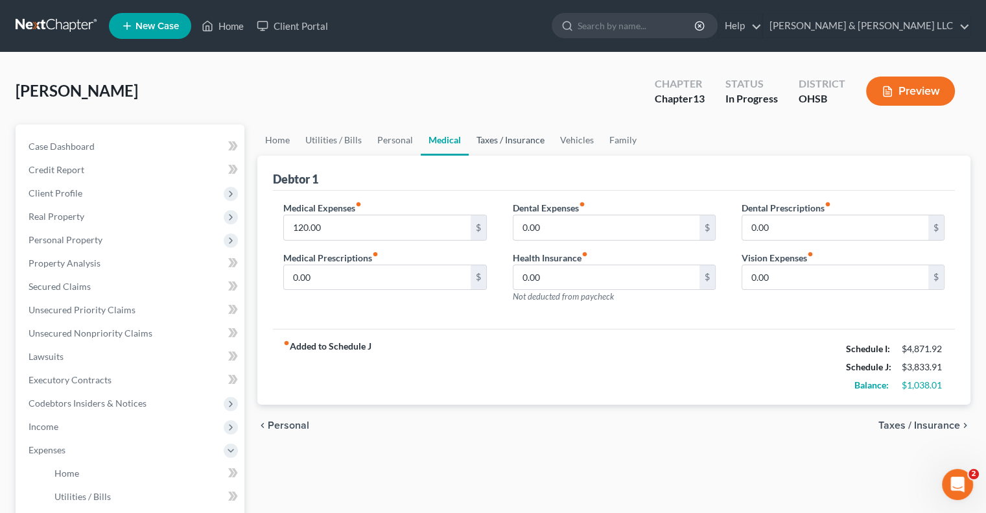
click at [503, 139] on link "Taxes / Insurance" at bounding box center [511, 140] width 84 height 31
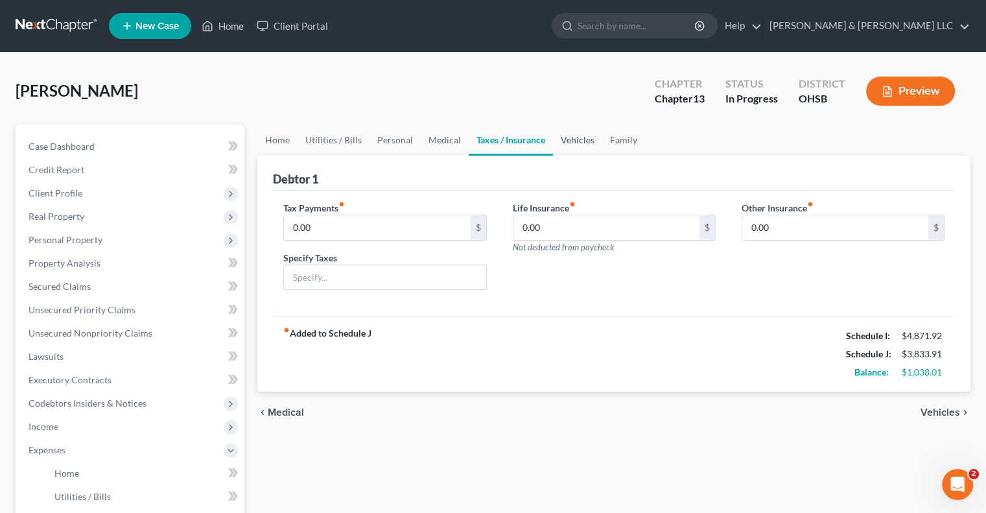
click at [571, 134] on link "Vehicles" at bounding box center [577, 140] width 49 height 31
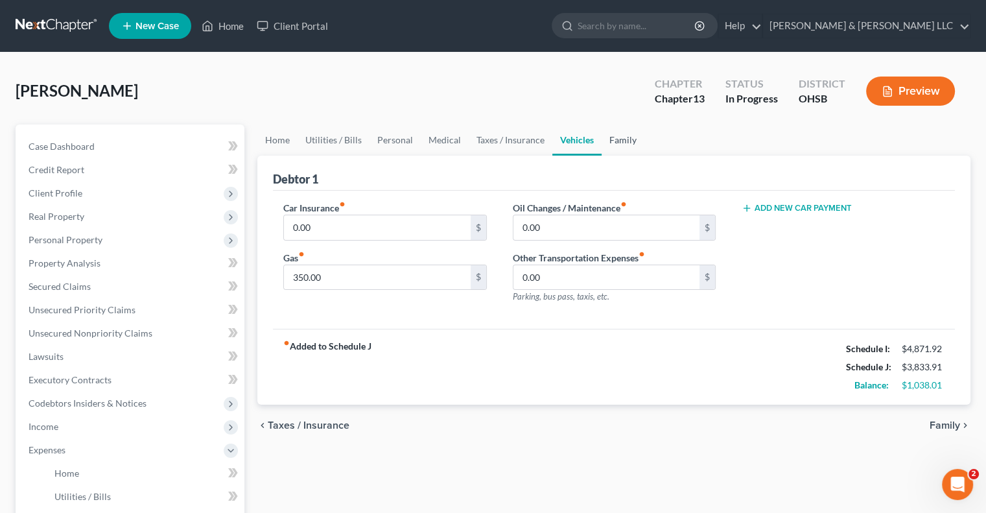
click at [619, 141] on link "Family" at bounding box center [623, 140] width 43 height 31
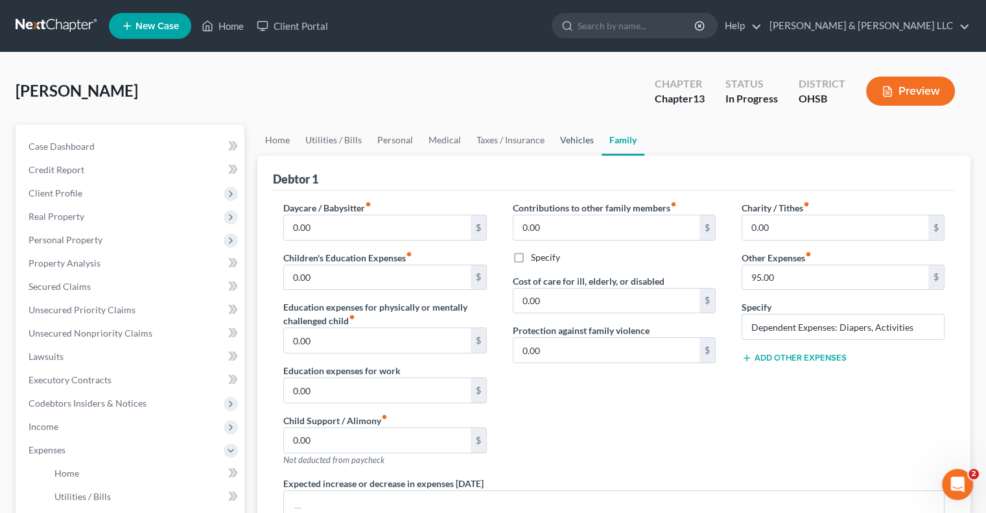
click at [572, 137] on link "Vehicles" at bounding box center [577, 140] width 49 height 31
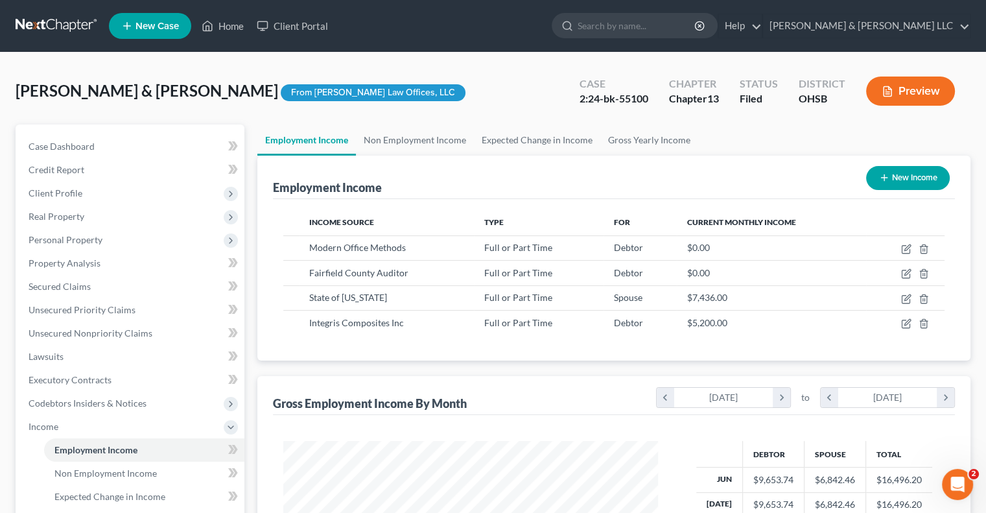
scroll to position [231, 400]
